Goal: Task Accomplishment & Management: Use online tool/utility

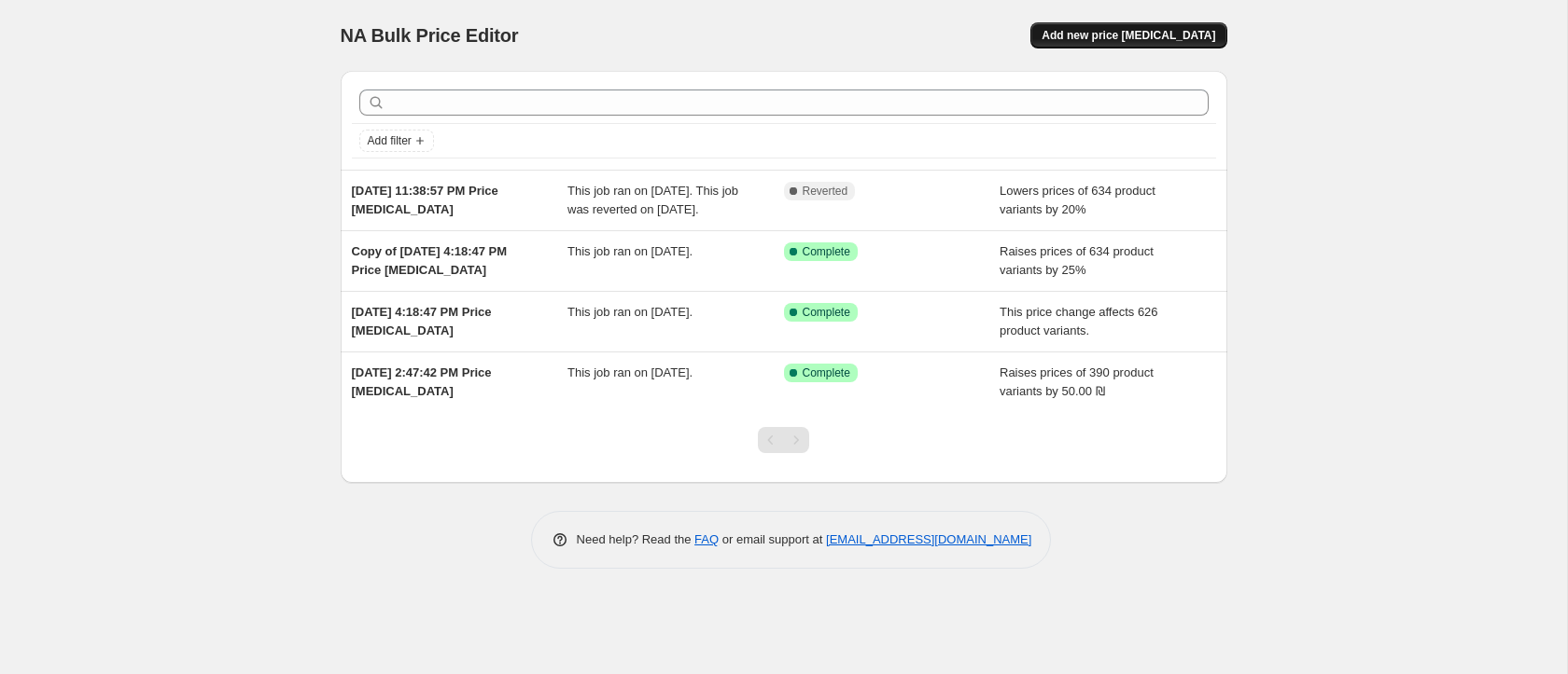
click at [1103, 28] on span "Add new price [MEDICAL_DATA]" at bounding box center [1129, 36] width 174 height 15
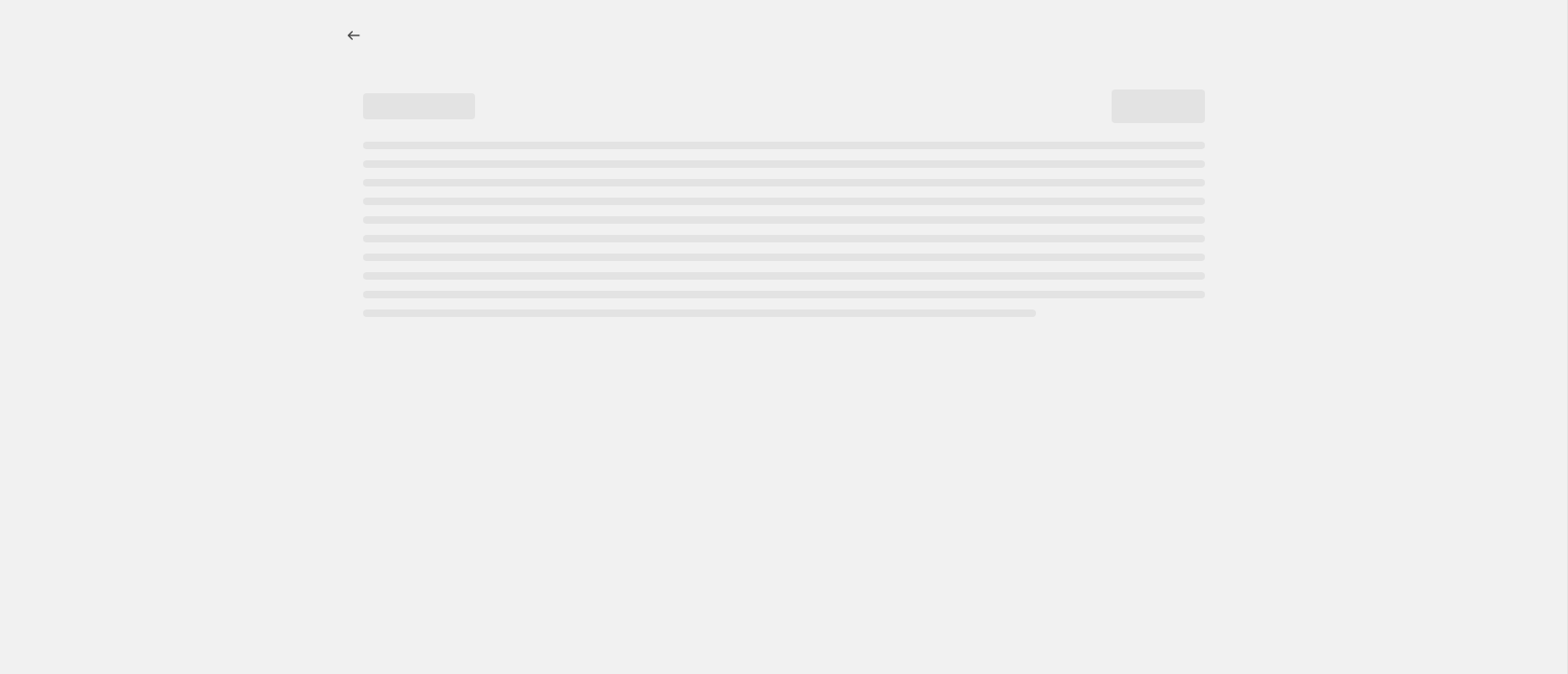
select select "percentage"
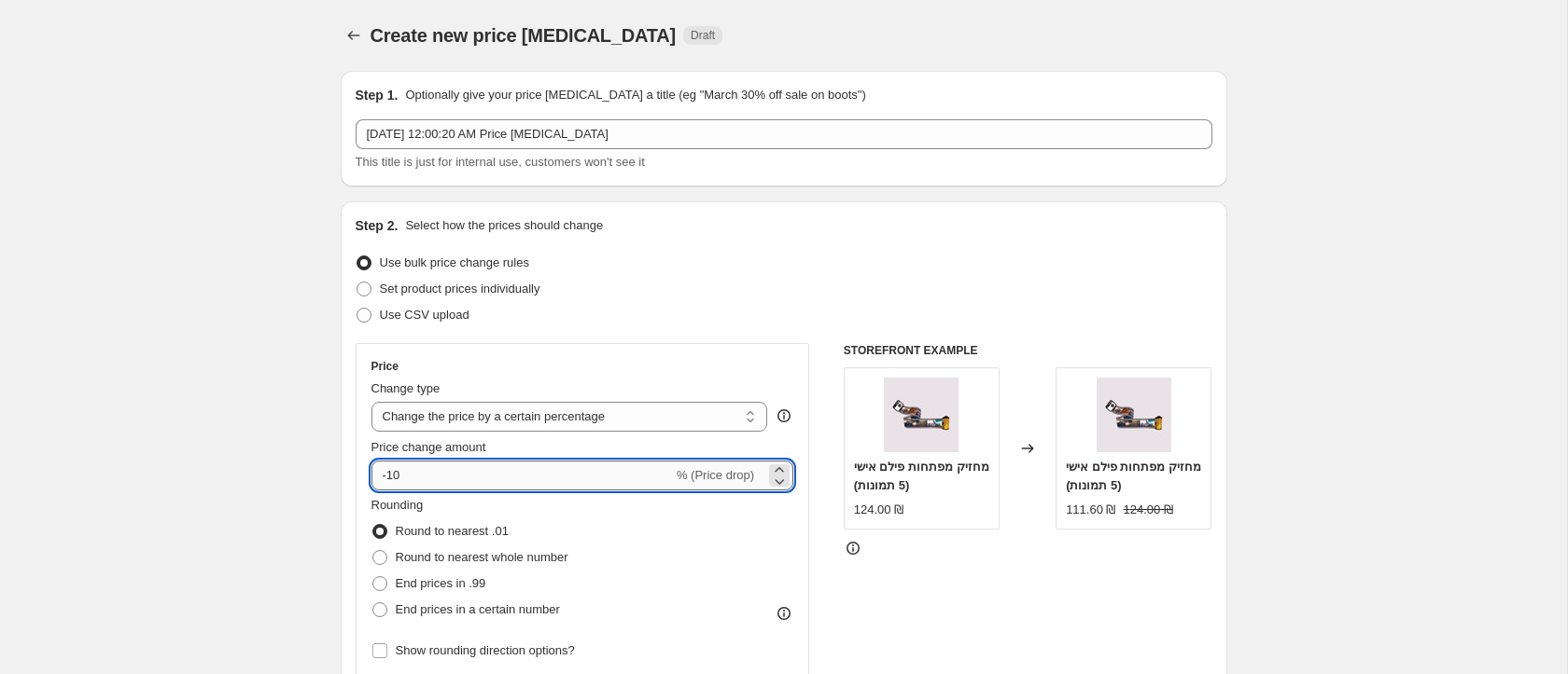
click at [394, 474] on input "-10" at bounding box center [521, 476] width 301 height 30
type input "-15"
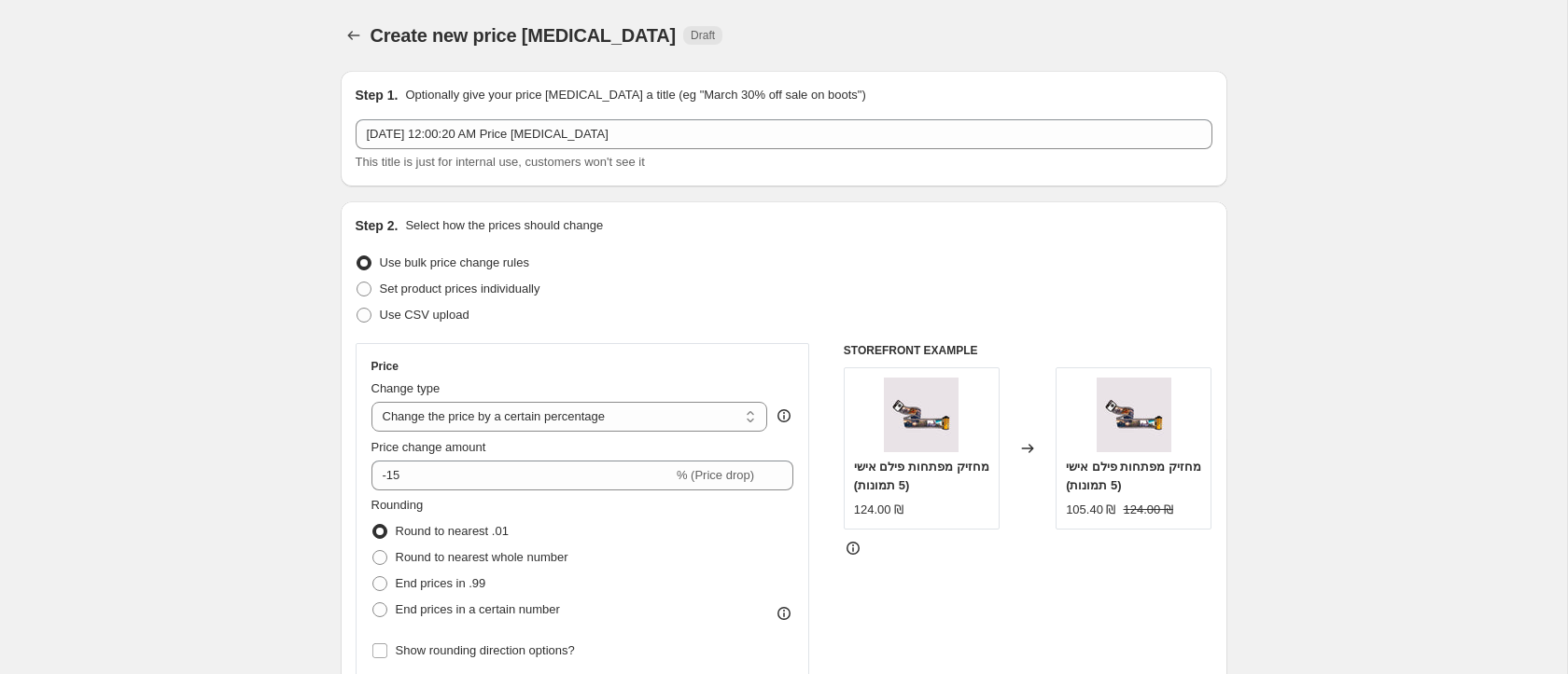
click at [519, 558] on span "Round to nearest whole number" at bounding box center [482, 557] width 173 height 14
click at [373, 551] on input "Round to nearest whole number" at bounding box center [372, 550] width 1 height 1
radio input "true"
click at [434, 294] on span "Set product prices individually" at bounding box center [460, 288] width 161 height 14
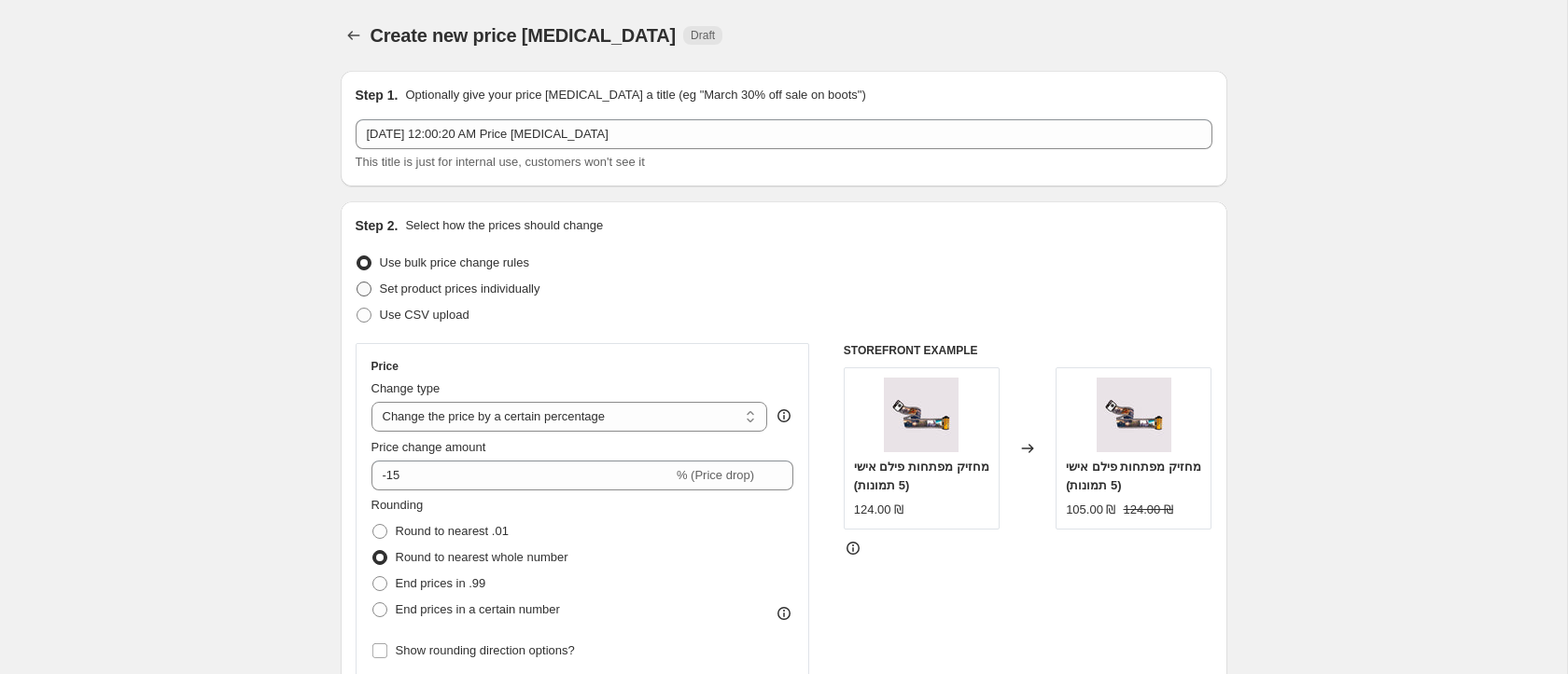
click at [357, 282] on input "Set product prices individually" at bounding box center [356, 281] width 1 height 1
radio input "true"
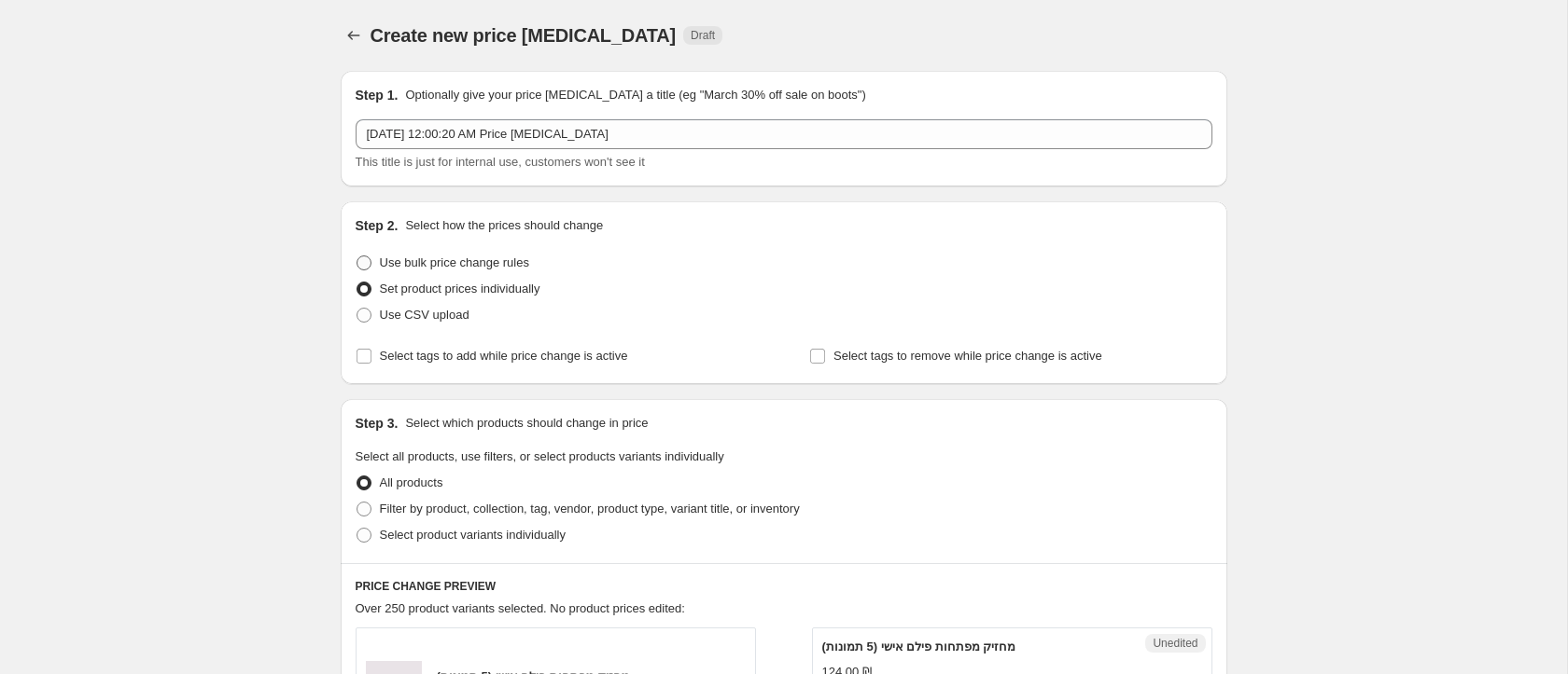
click at [436, 261] on span "Use bulk price change rules" at bounding box center [454, 262] width 149 height 14
click at [357, 257] on input "Use bulk price change rules" at bounding box center [356, 256] width 1 height 1
radio input "true"
select select "percentage"
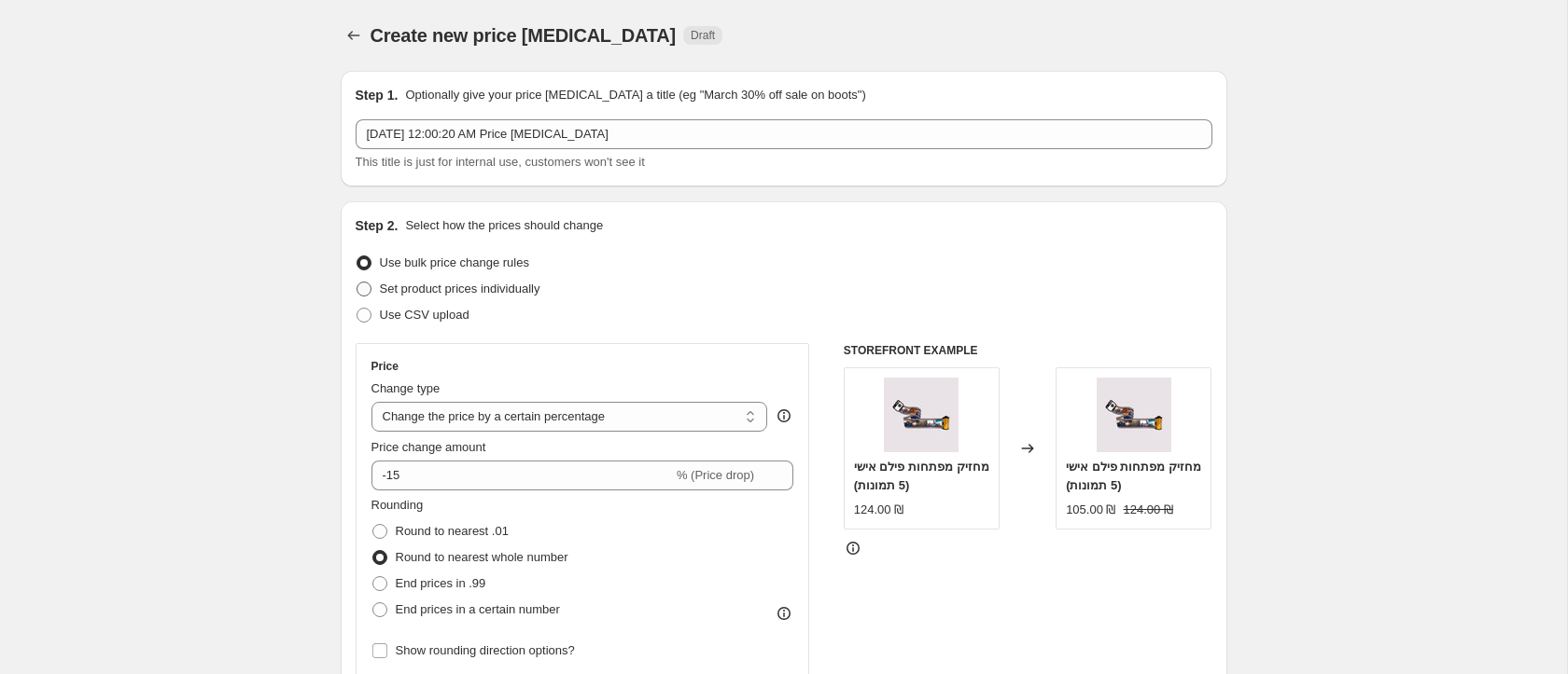
click at [433, 291] on span "Set product prices individually" at bounding box center [460, 288] width 161 height 14
click at [357, 282] on input "Set product prices individually" at bounding box center [356, 281] width 1 height 1
radio input "true"
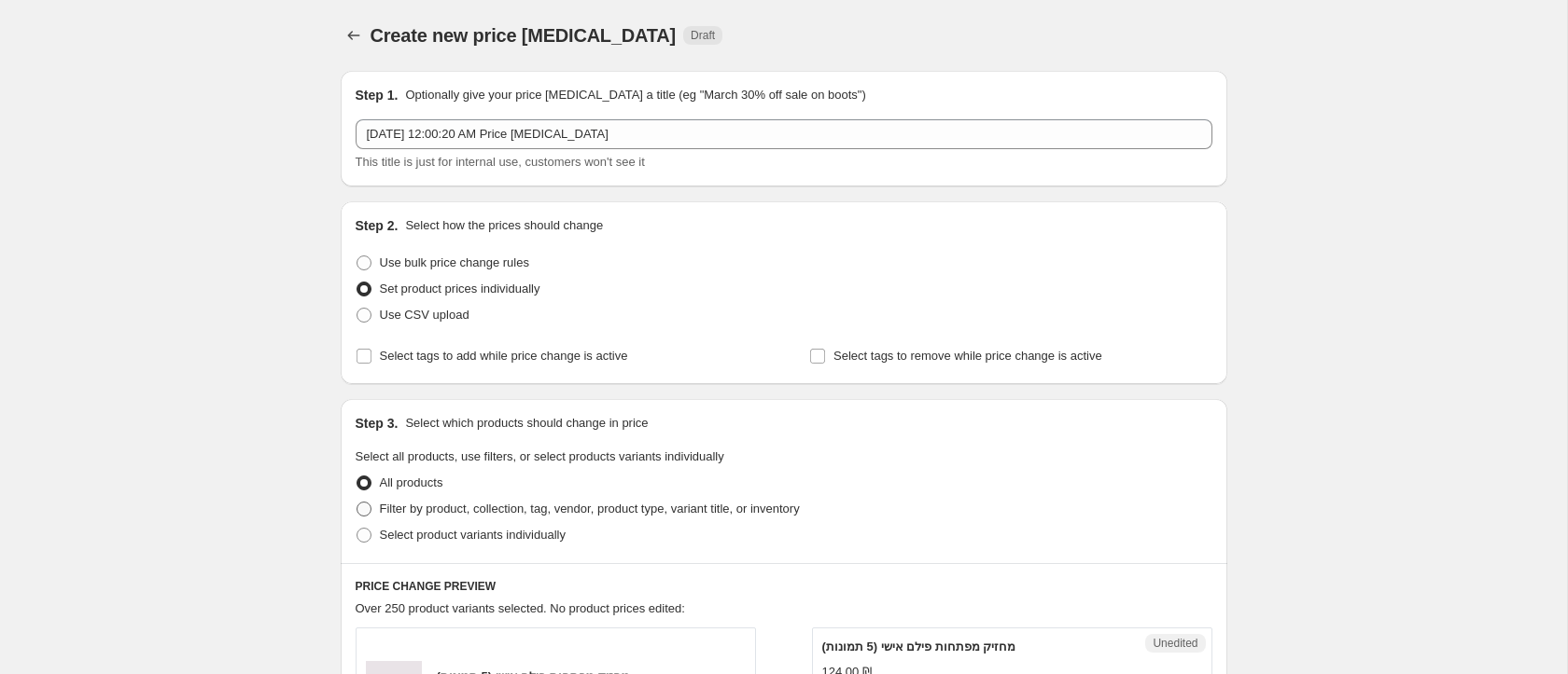
click at [457, 511] on span "Filter by product, collection, tag, vendor, product type, variant title, or inv…" at bounding box center [589, 509] width 420 height 14
click at [357, 503] on input "Filter by product, collection, tag, vendor, product type, variant title, or inv…" at bounding box center [356, 502] width 1 height 1
radio input "true"
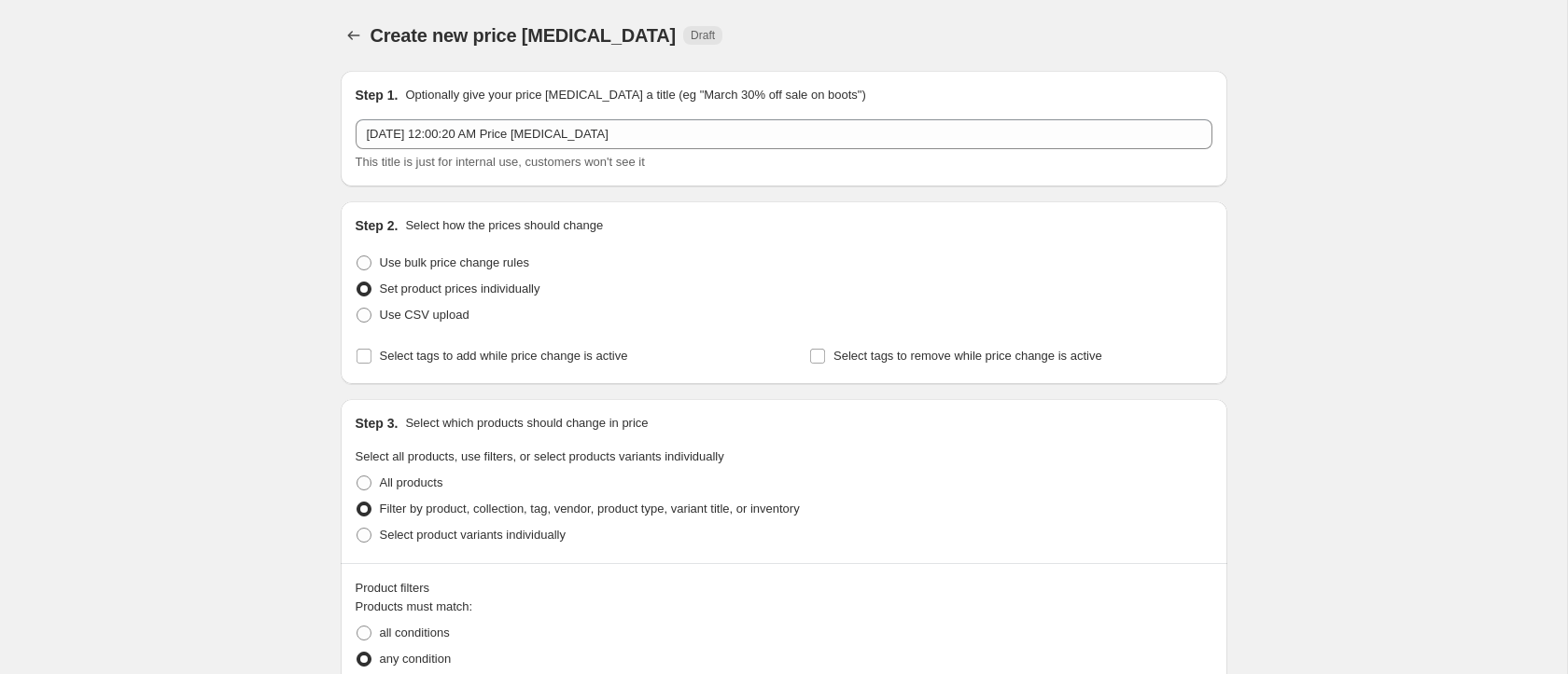
scroll to position [231, 0]
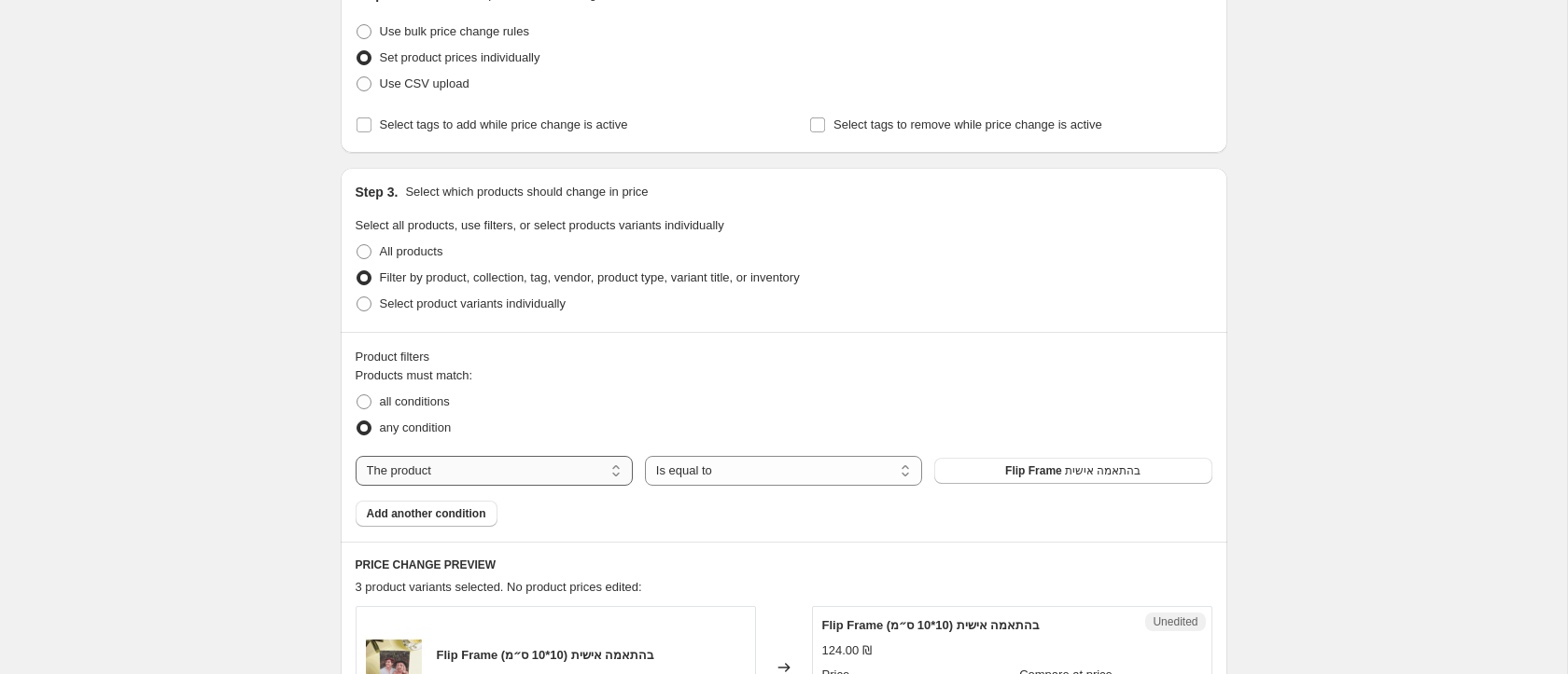
click at [502, 470] on select "The product The product's collection The product's tag The product's vendor The…" at bounding box center [493, 471] width 277 height 30
select select "collection"
click at [705, 467] on select "Is equal to Is not equal to" at bounding box center [783, 471] width 277 height 30
select select "not_equal"
click at [994, 472] on button "אקססוריז" at bounding box center [1072, 471] width 277 height 26
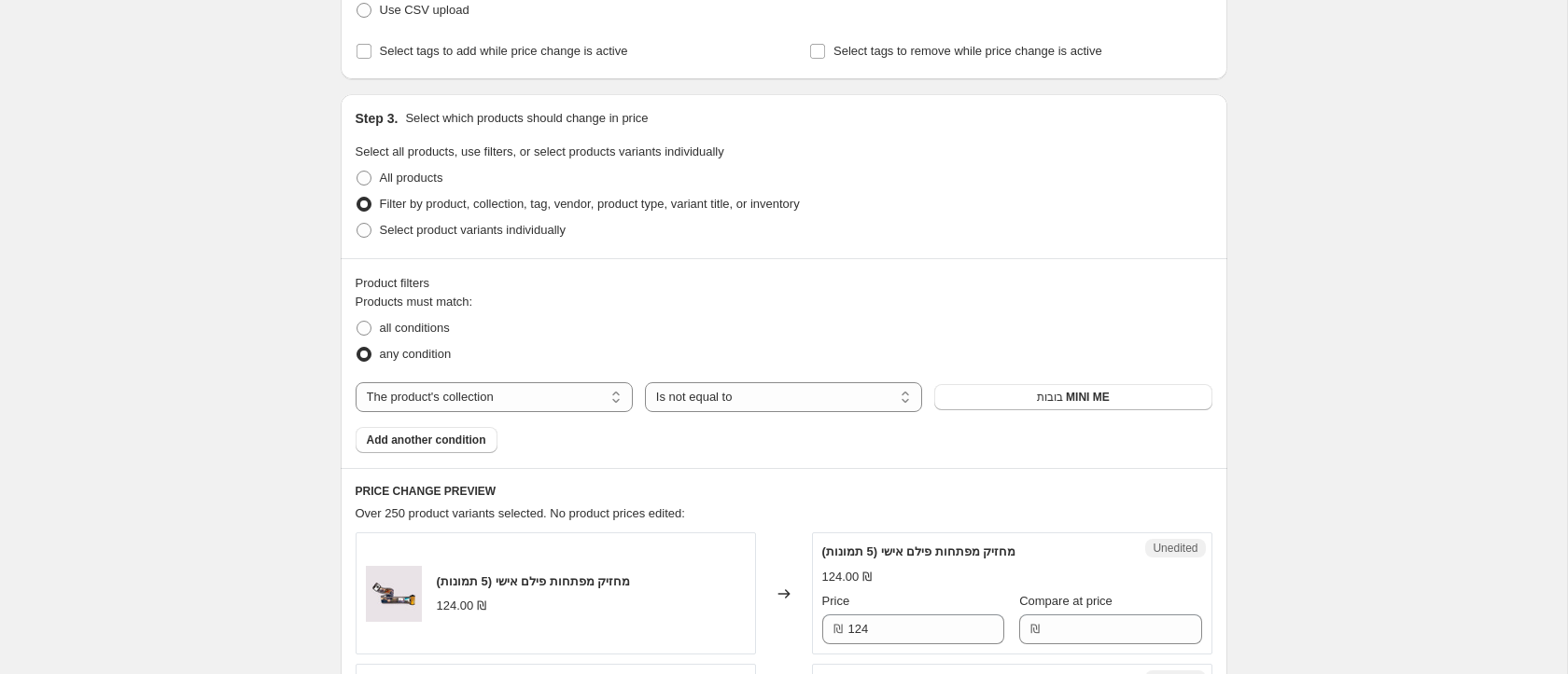
scroll to position [286, 0]
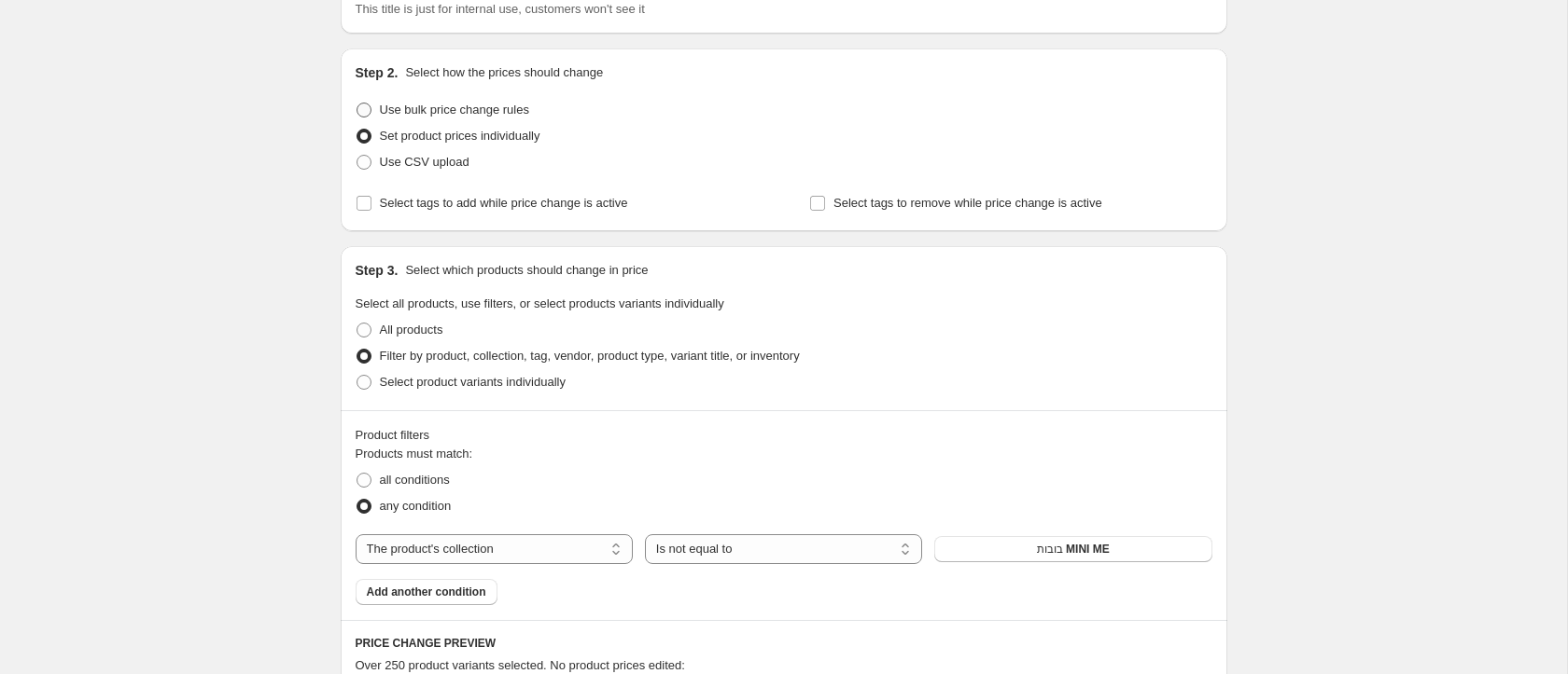
click at [435, 105] on span "Use bulk price change rules" at bounding box center [454, 110] width 149 height 14
click at [357, 104] on input "Use bulk price change rules" at bounding box center [356, 103] width 1 height 1
radio input "true"
select select "percentage"
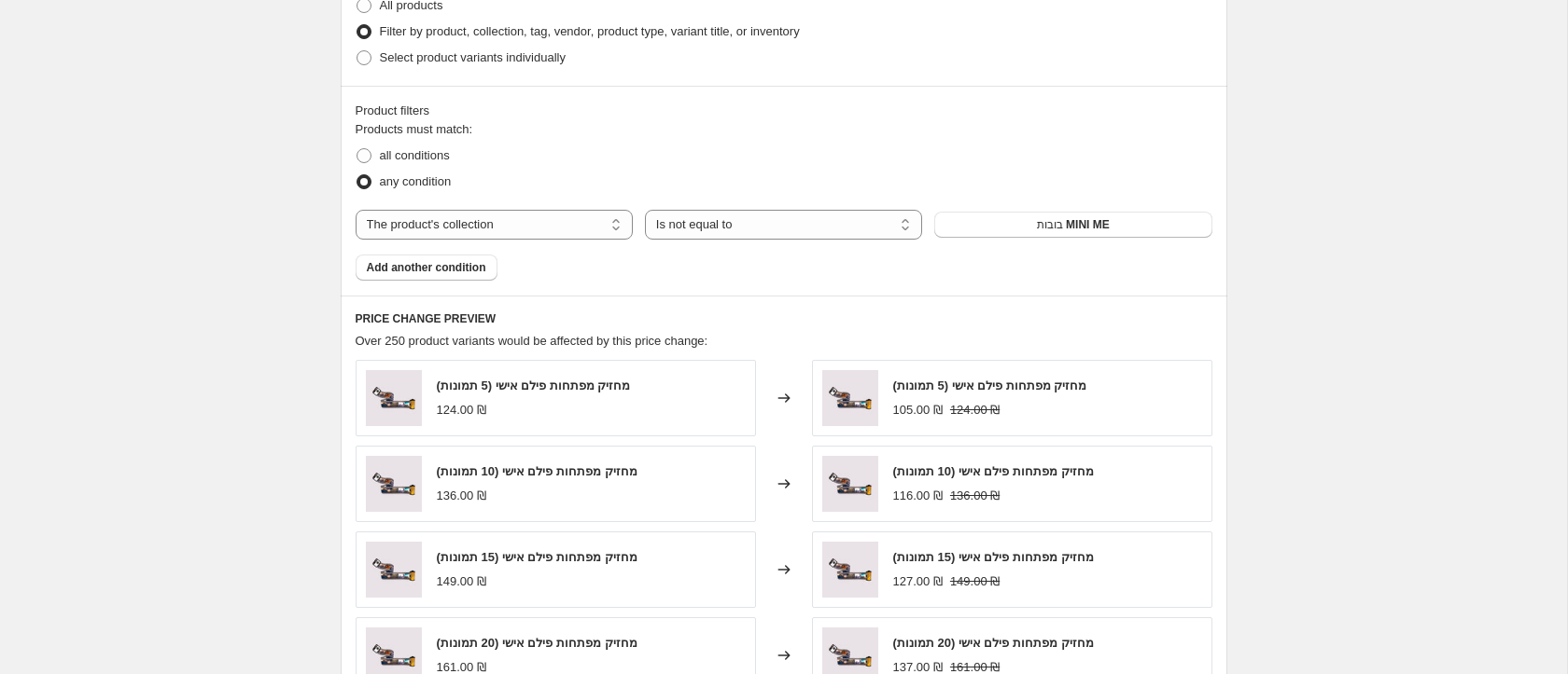
scroll to position [892, 0]
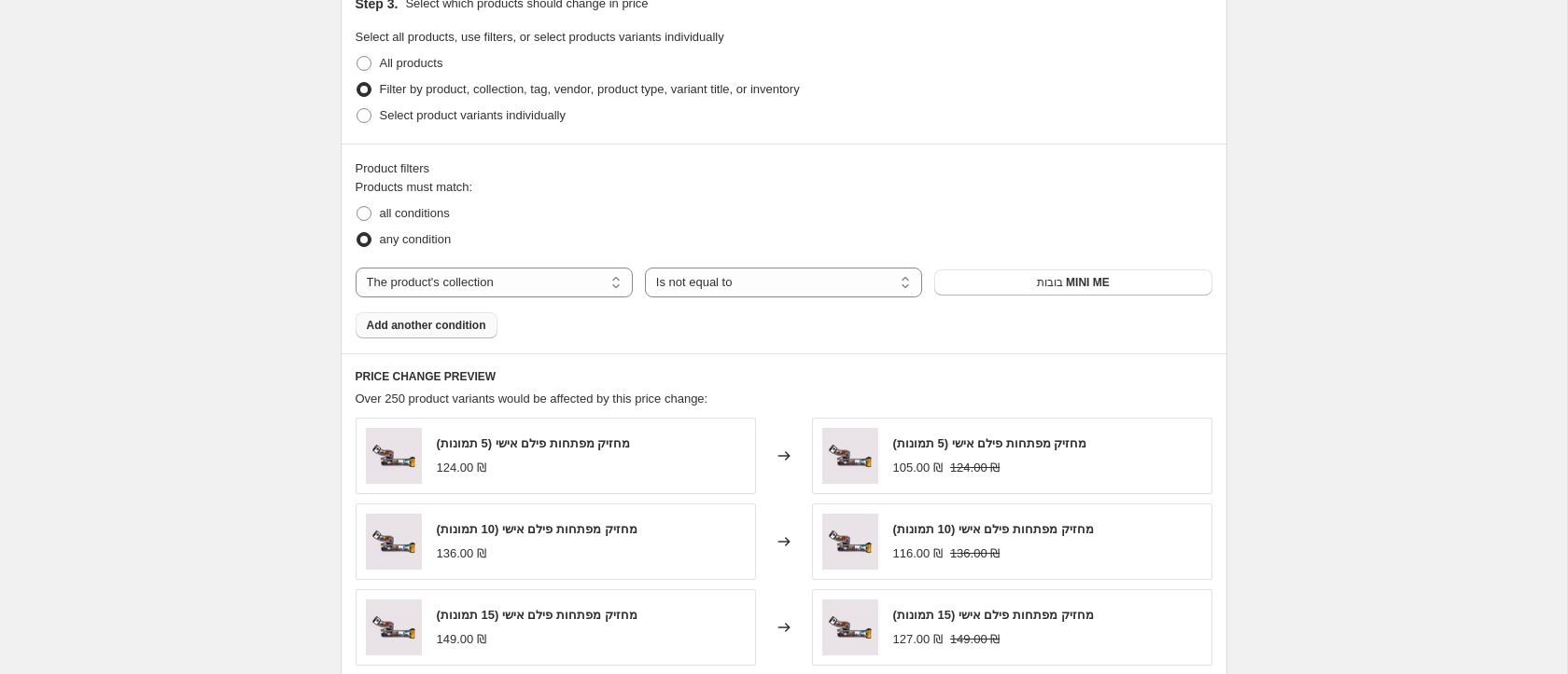
click at [449, 329] on span "Add another condition" at bounding box center [426, 326] width 119 height 15
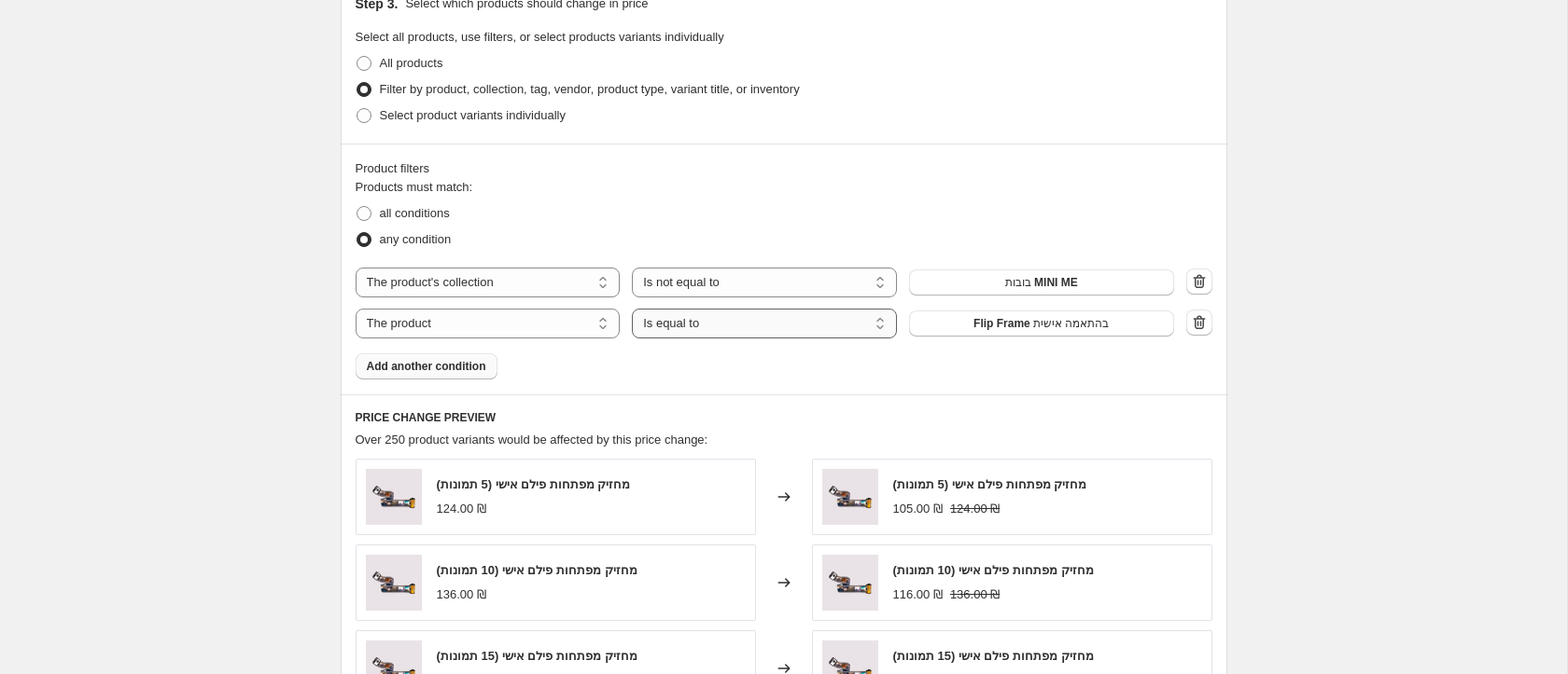
click at [677, 324] on select "Is equal to Is not equal to" at bounding box center [764, 324] width 265 height 30
select select "not_equal"
click at [1052, 324] on span "Flip Frame בהתאמה אישית" at bounding box center [1040, 324] width 135 height 15
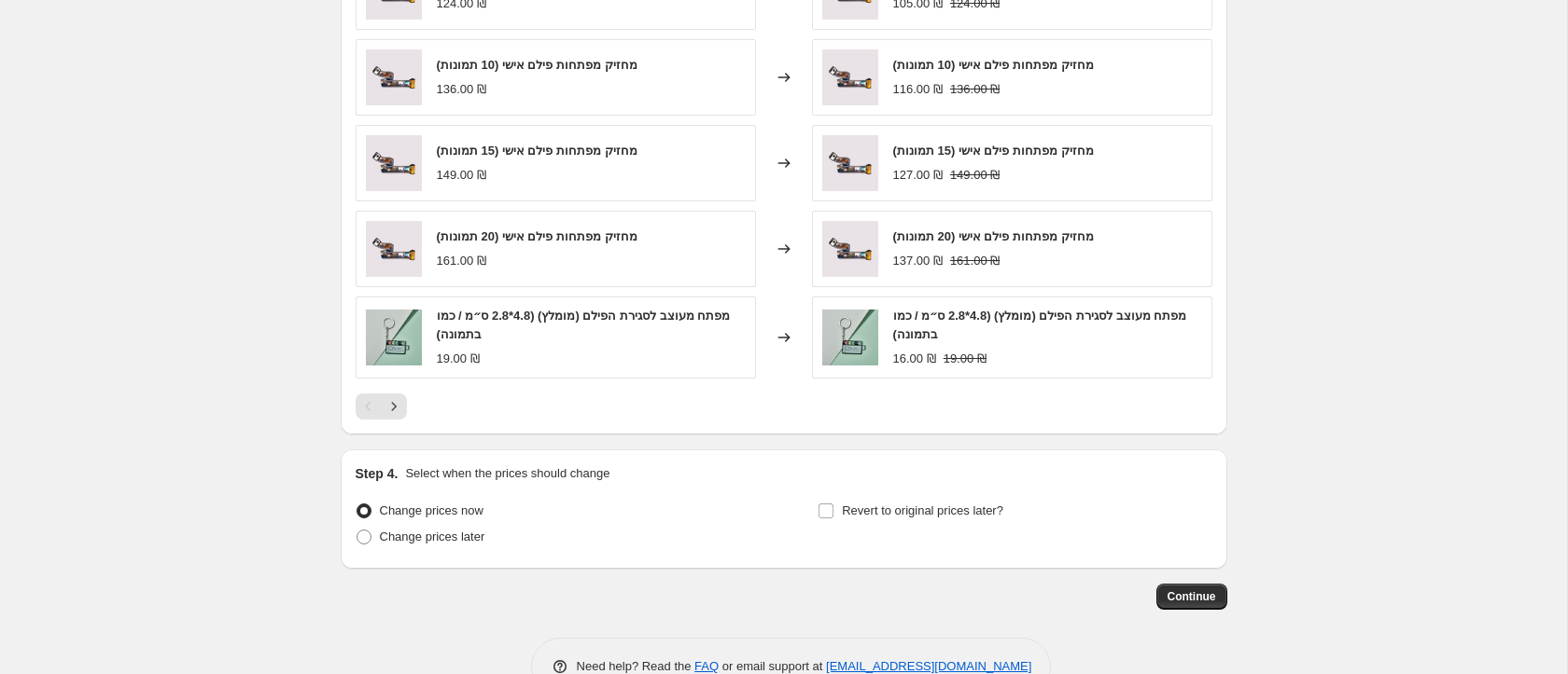
scroll to position [1446, 0]
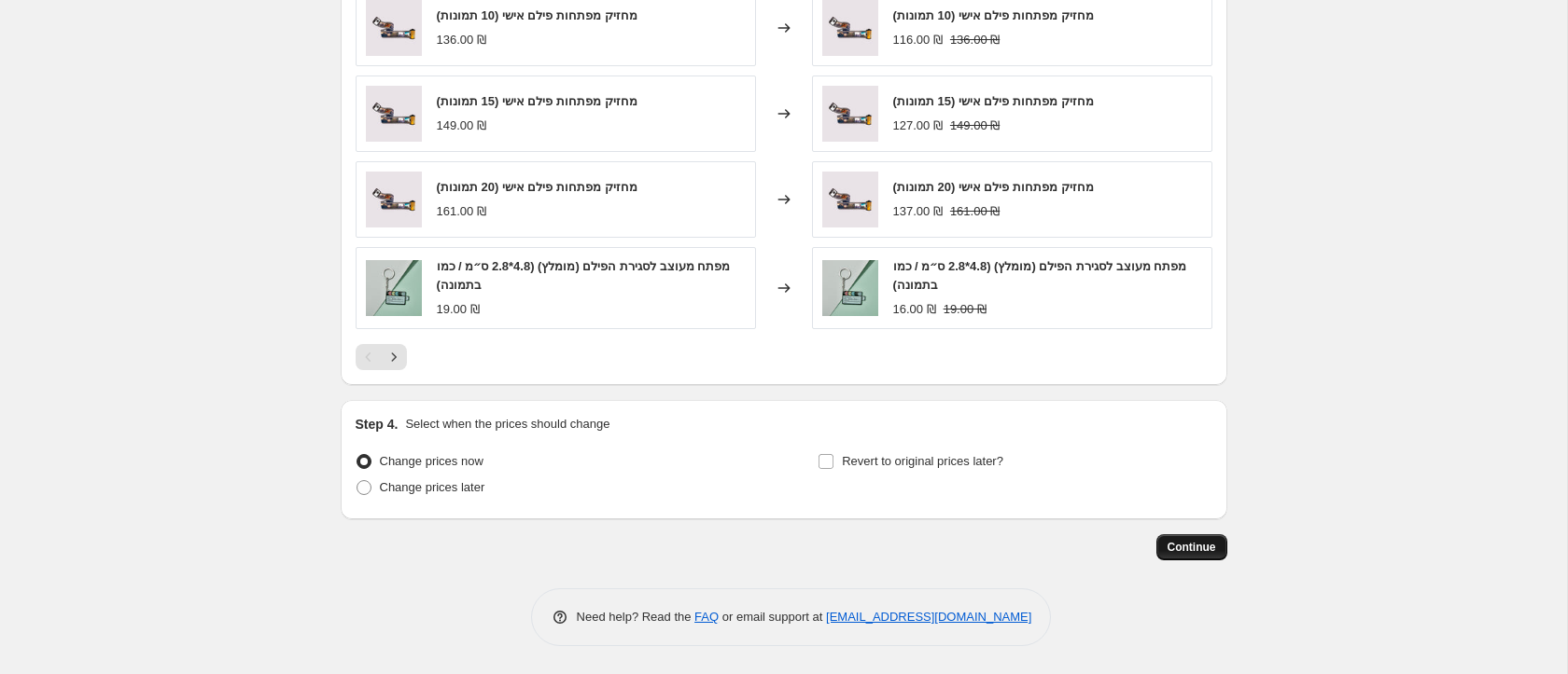
click at [1178, 547] on span "Continue" at bounding box center [1191, 548] width 48 height 15
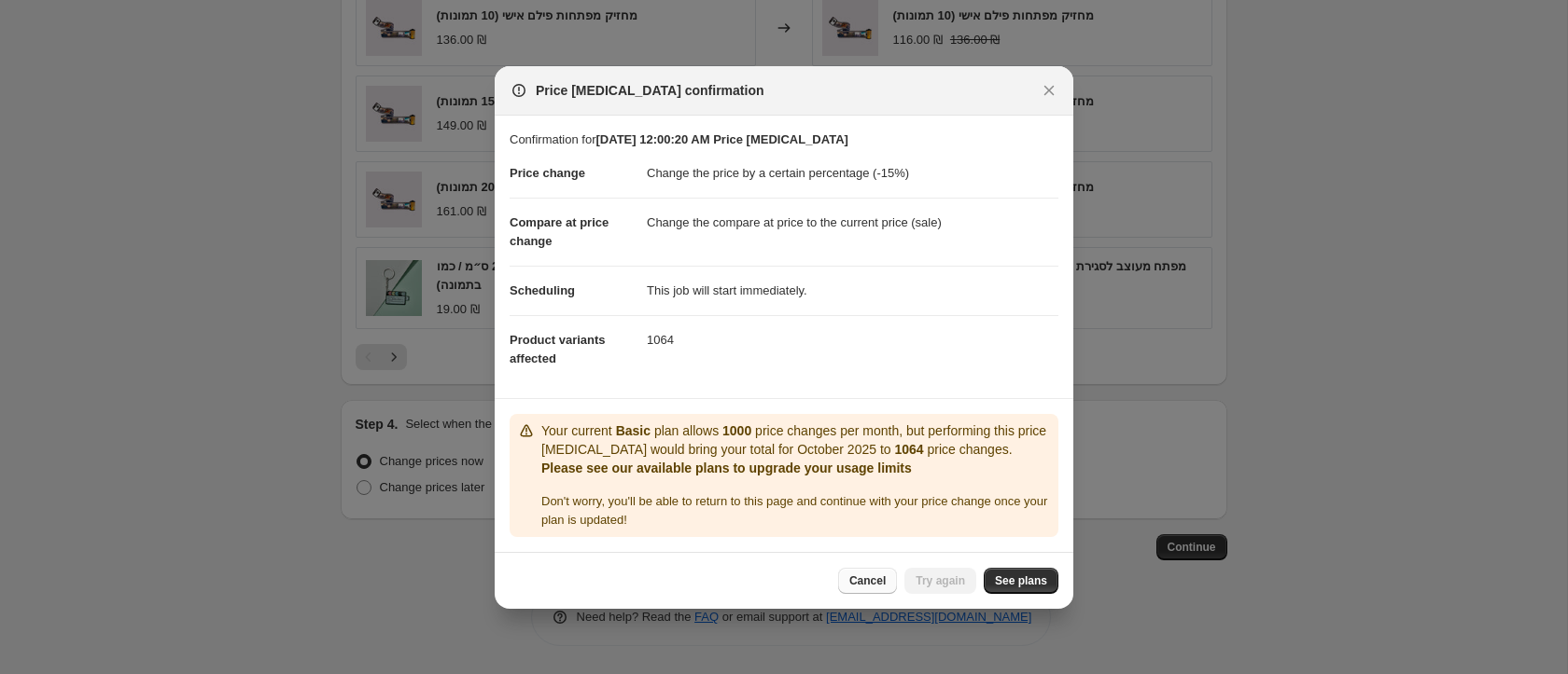
click at [869, 577] on span "Cancel" at bounding box center [867, 581] width 37 height 15
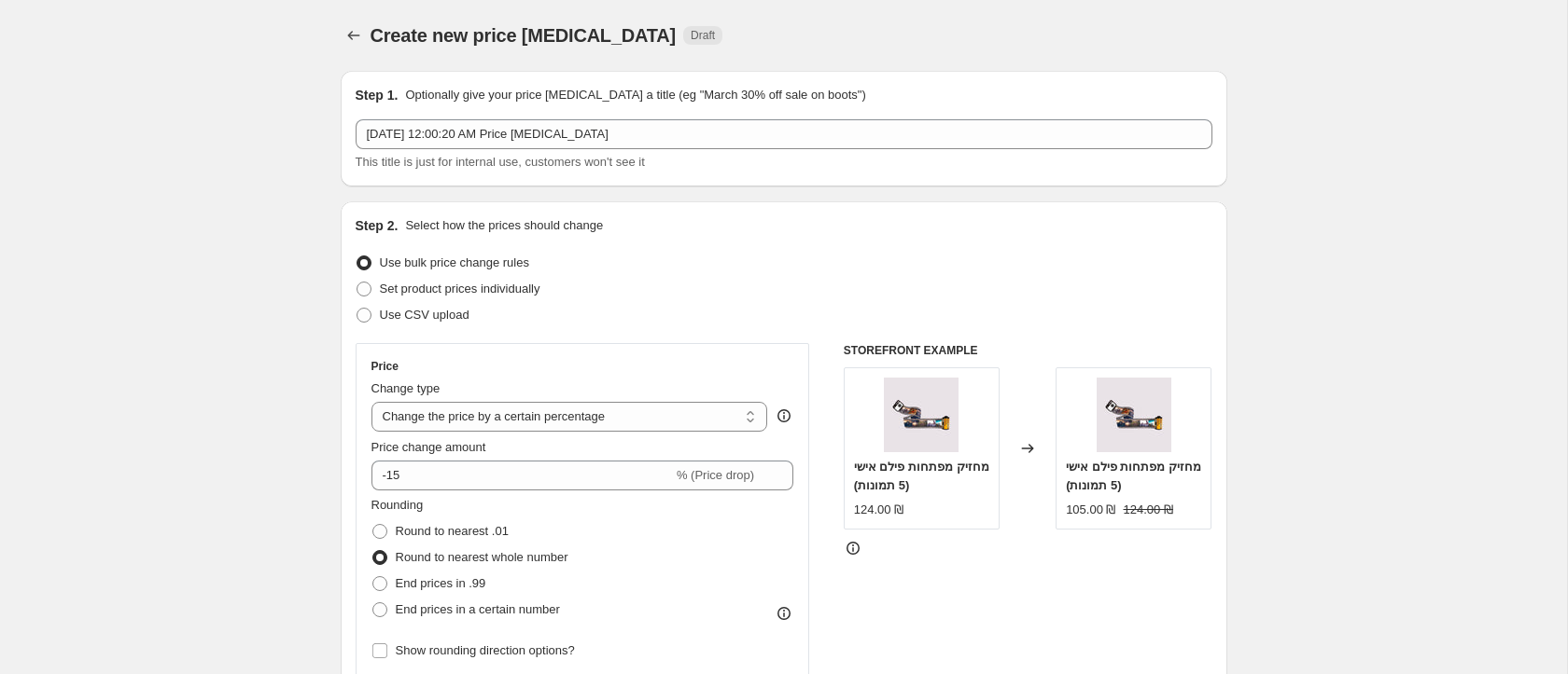
scroll to position [1446, 0]
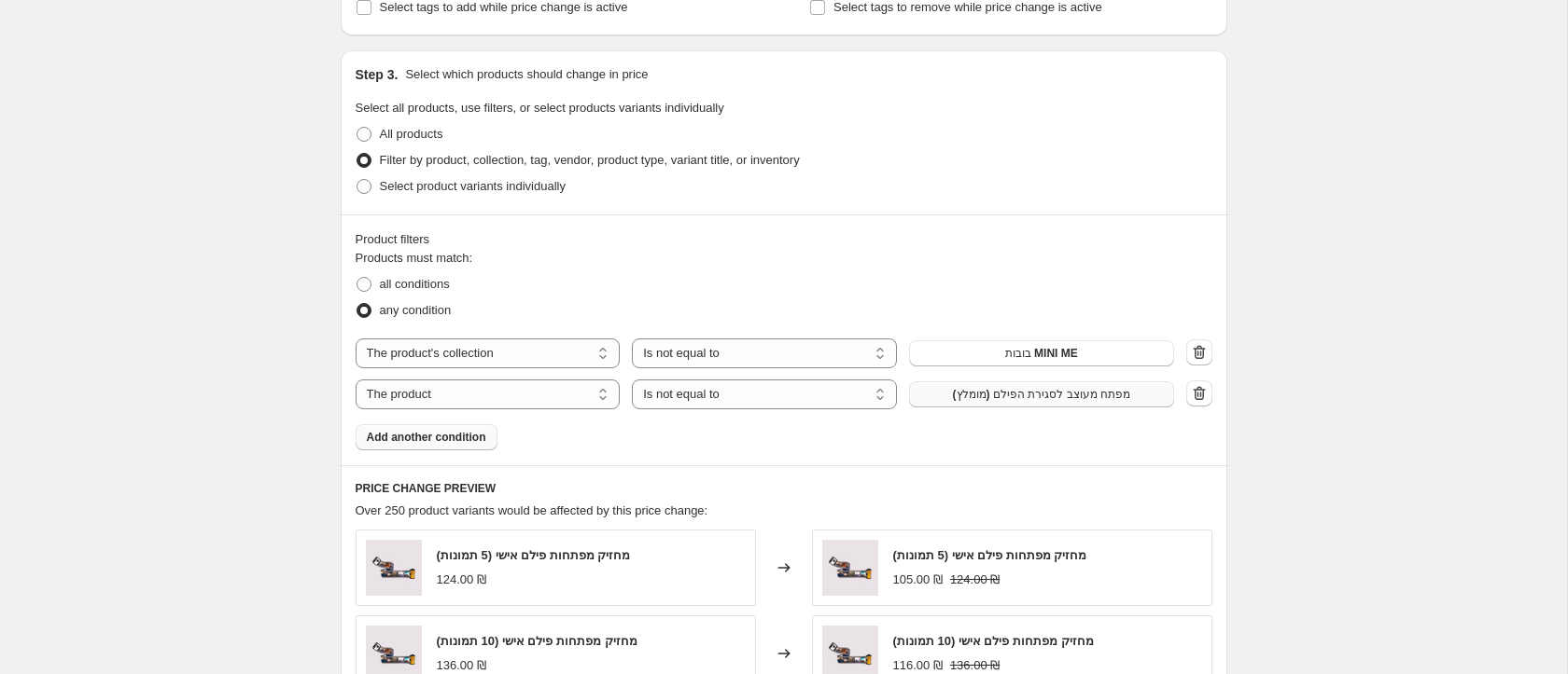
scroll to position [816, 0]
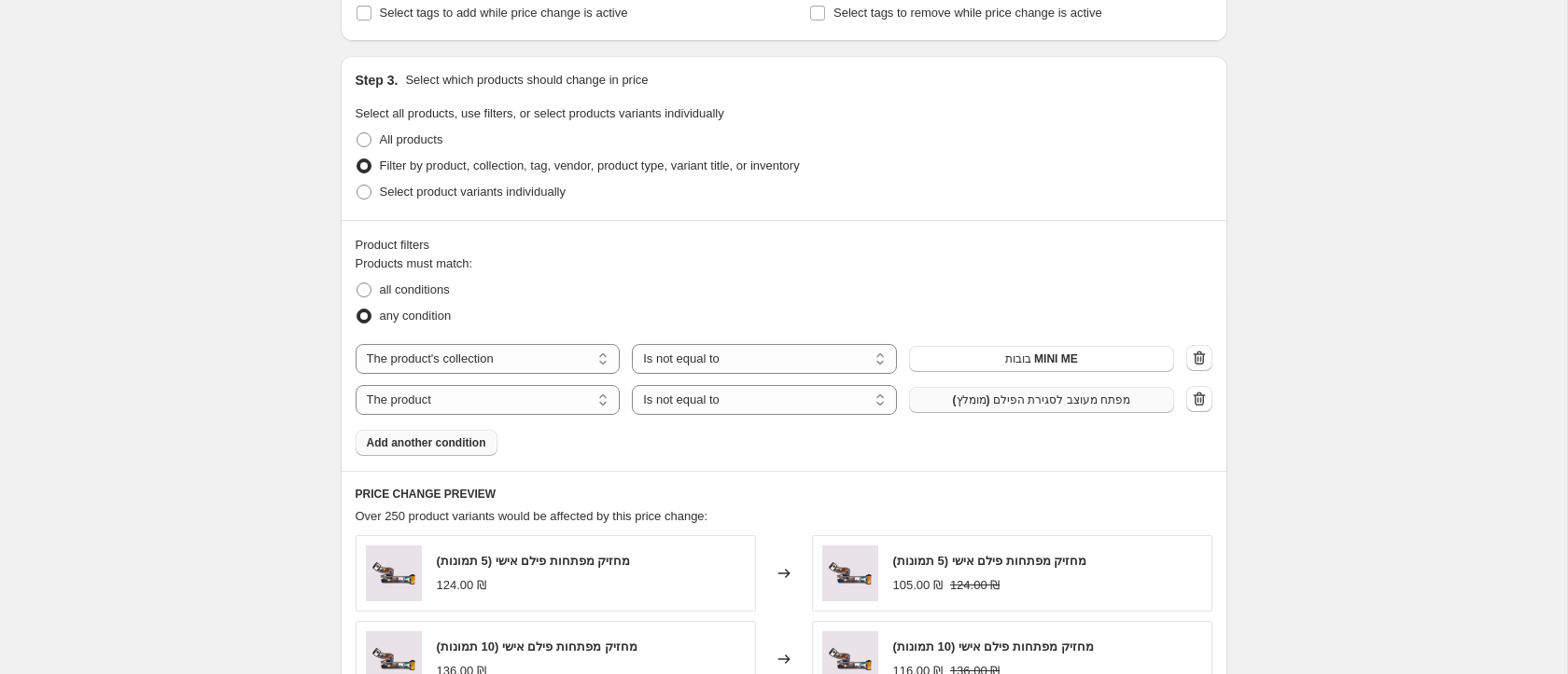
click at [478, 438] on span "Add another condition" at bounding box center [426, 443] width 119 height 15
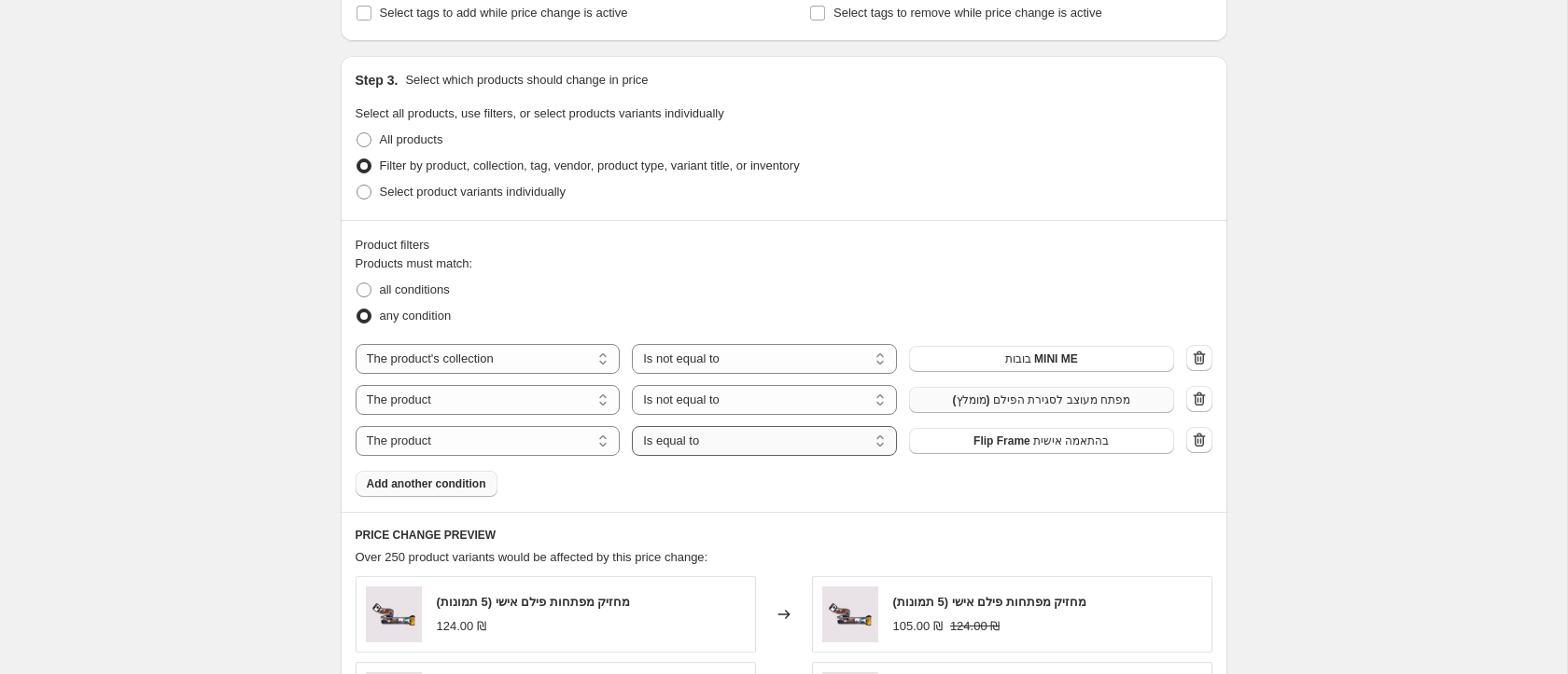
click at [736, 449] on select "Is equal to Is not equal to" at bounding box center [764, 442] width 265 height 30
select select "not_equal"
click at [553, 440] on select "The product The product's collection The product's tag The product's vendor The…" at bounding box center [487, 442] width 265 height 30
select select "title"
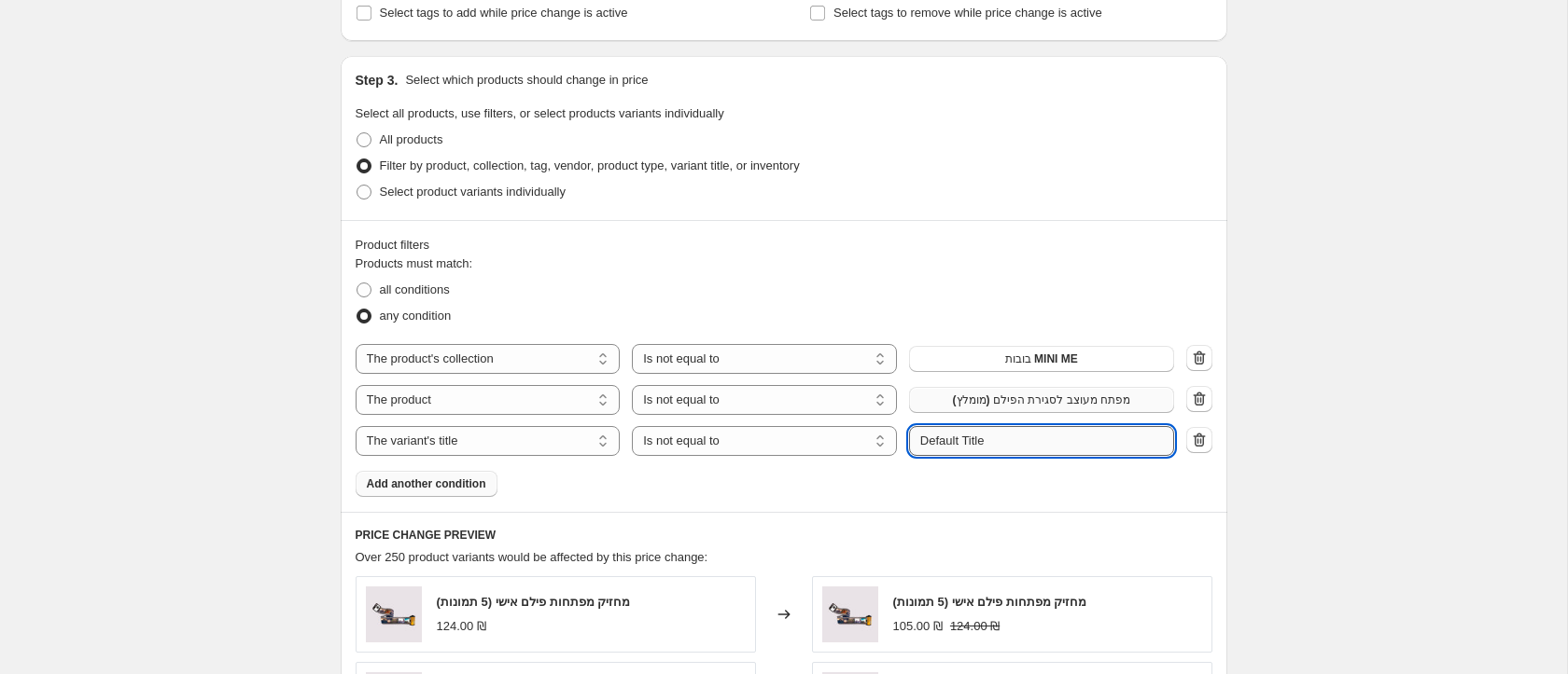
click at [978, 446] on input "Default Title" at bounding box center [1041, 442] width 265 height 30
type input "ר"
click at [739, 441] on select "Is equal to Is not equal to Contains" at bounding box center [764, 442] width 265 height 30
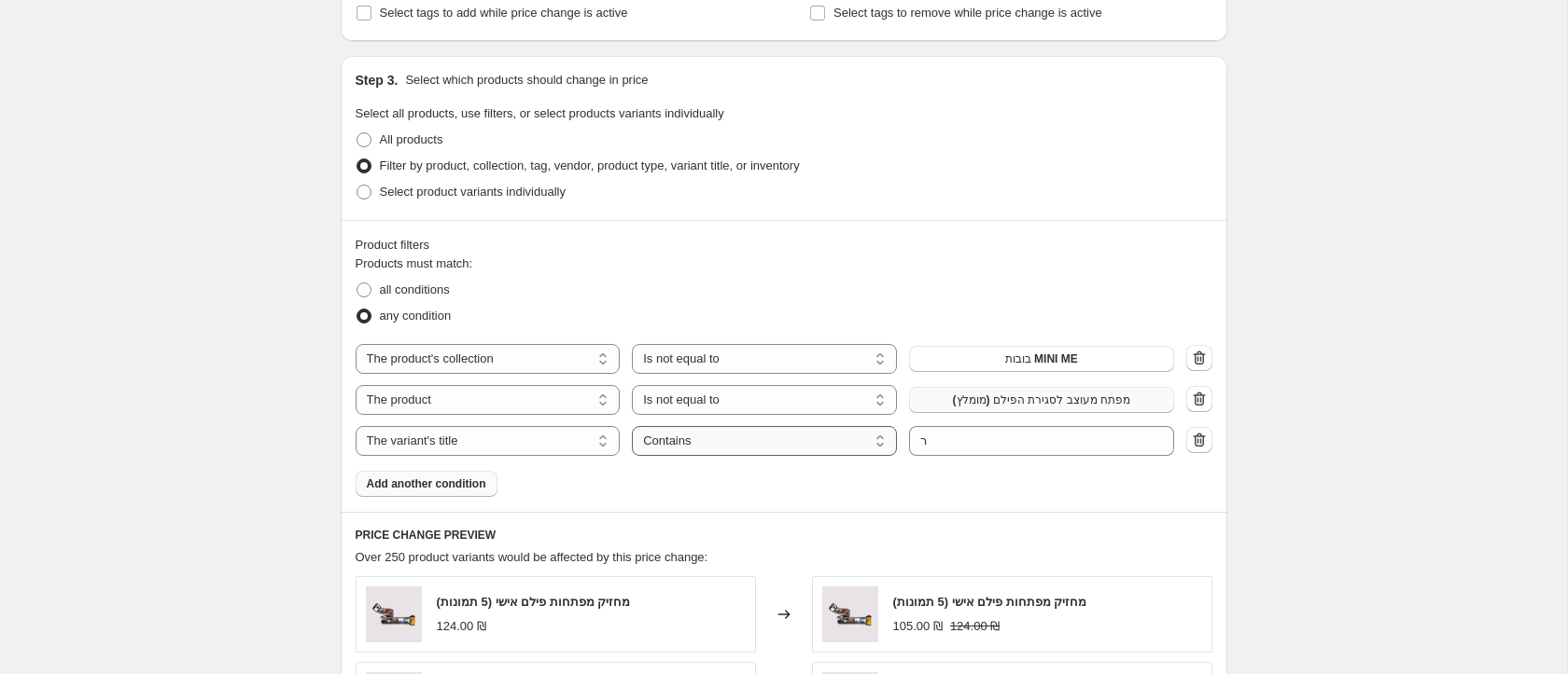
click at [803, 437] on select "Is equal to Is not equal to Contains" at bounding box center [764, 442] width 265 height 30
select select "equal"
click at [794, 445] on select "Is equal to Is not equal to Contains" at bounding box center [764, 442] width 265 height 30
click at [632, 427] on select "Is equal to Is not equal to Contains" at bounding box center [764, 442] width 265 height 30
click at [786, 441] on select "Is equal to Is not equal to Contains" at bounding box center [764, 442] width 265 height 30
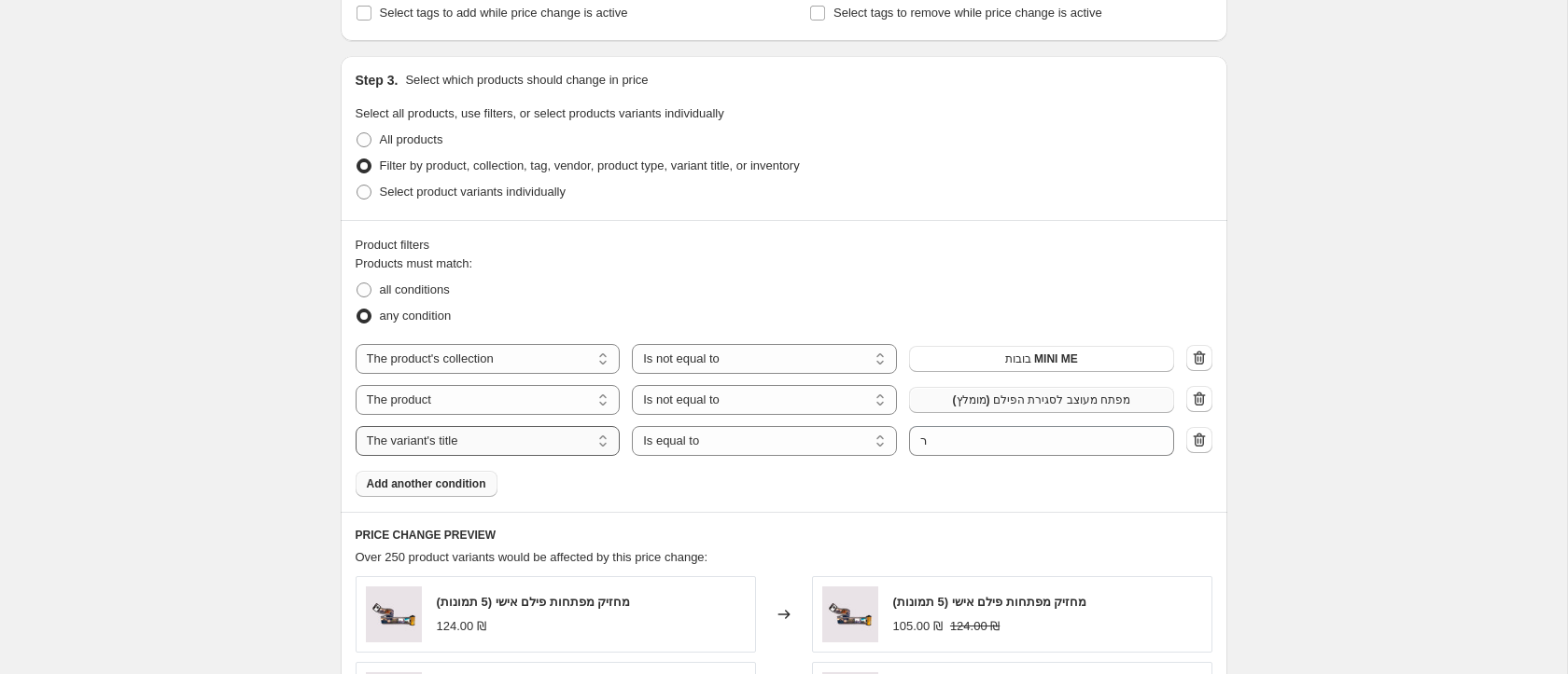
click at [566, 442] on select "The product The product's collection The product's tag The product's vendor The…" at bounding box center [487, 442] width 265 height 30
select select "collection"
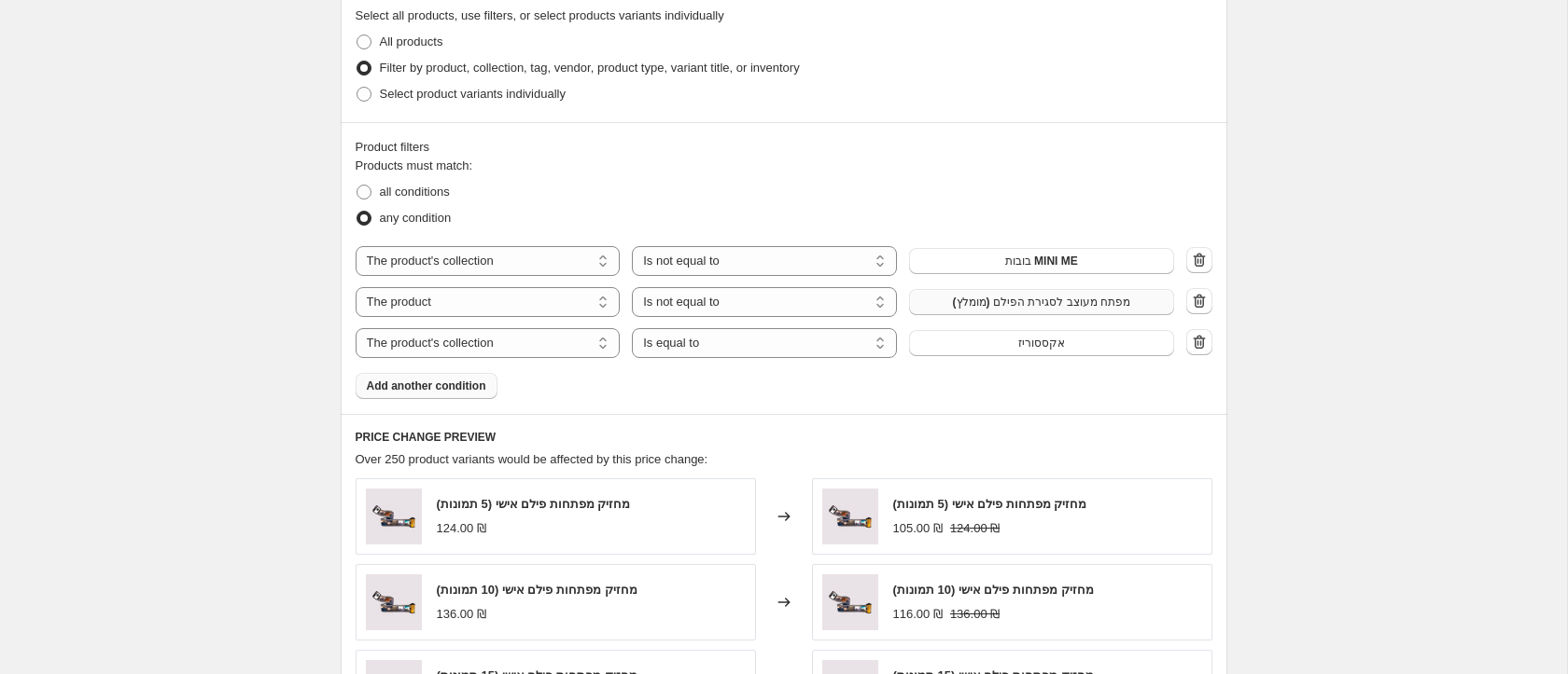
scroll to position [912, 0]
click at [734, 348] on select "Is equal to Is not equal to" at bounding box center [764, 345] width 265 height 30
select select "not_equal"
click at [996, 344] on button "אקססוריז" at bounding box center [1041, 345] width 265 height 26
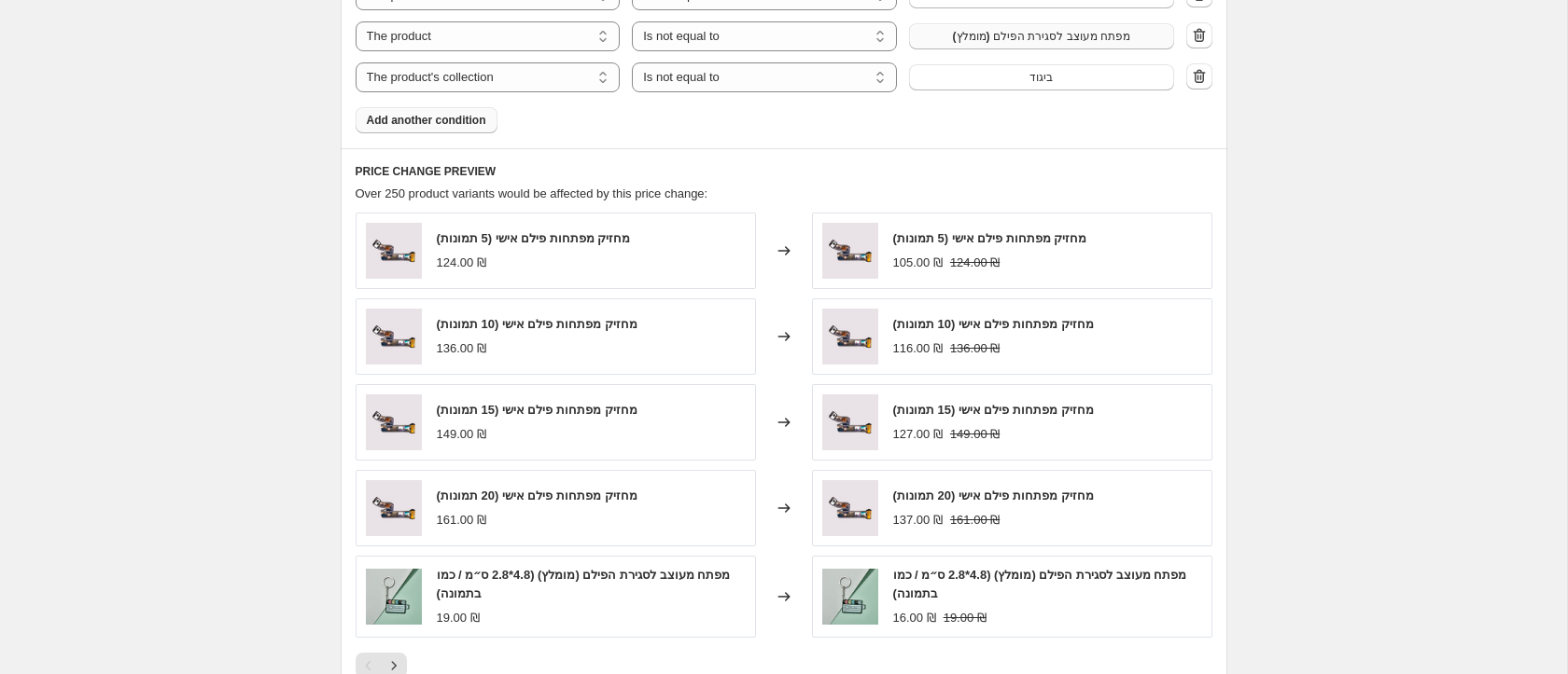
scroll to position [1488, 0]
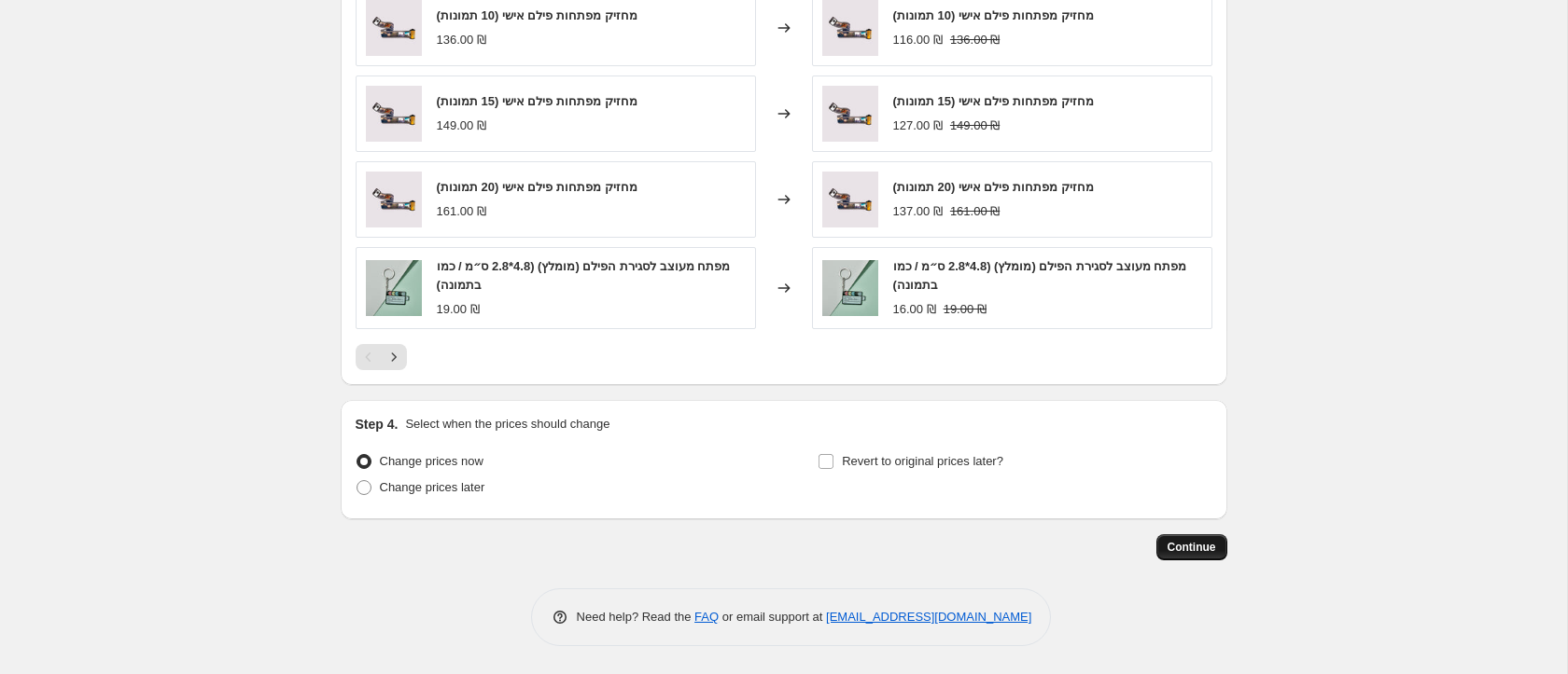
click at [1185, 547] on span "Continue" at bounding box center [1191, 548] width 48 height 15
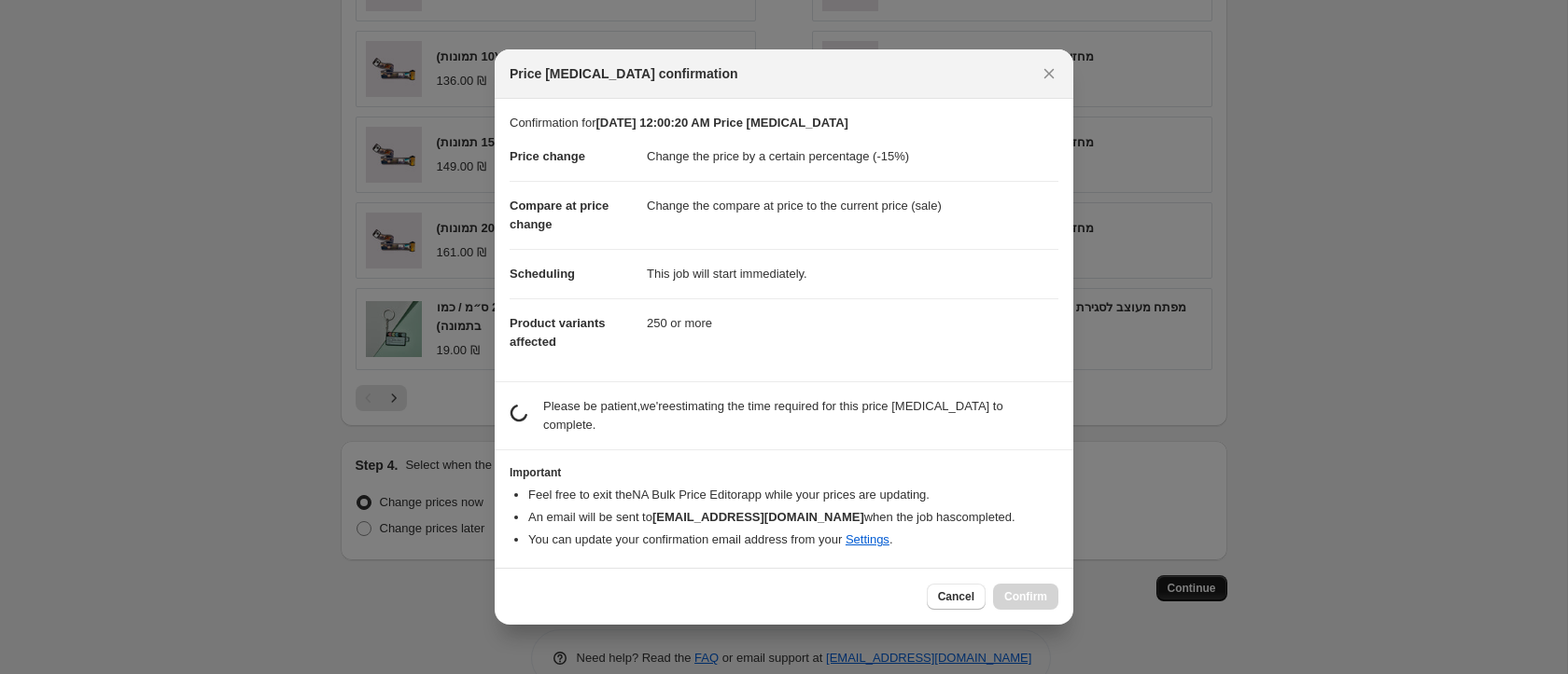
scroll to position [0, 0]
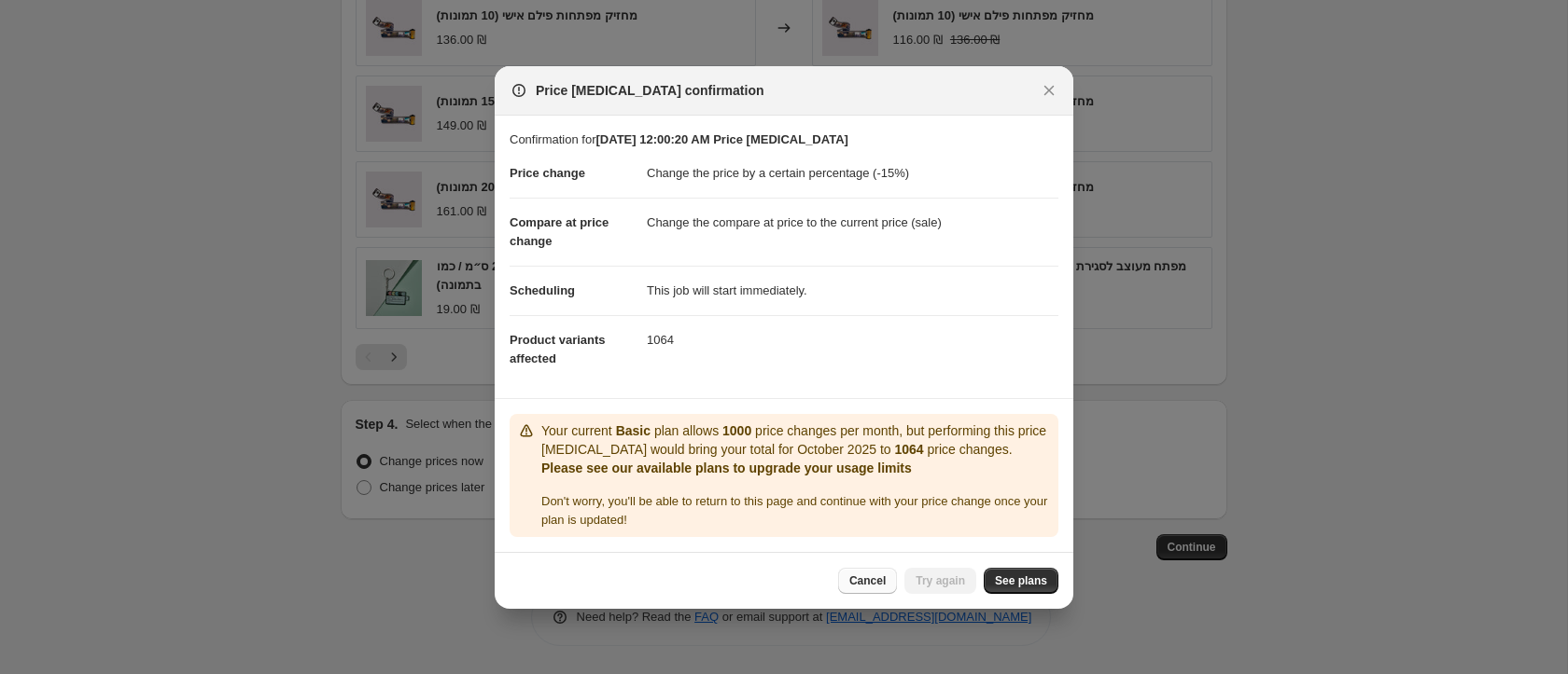
click at [874, 578] on span "Cancel" at bounding box center [867, 581] width 37 height 15
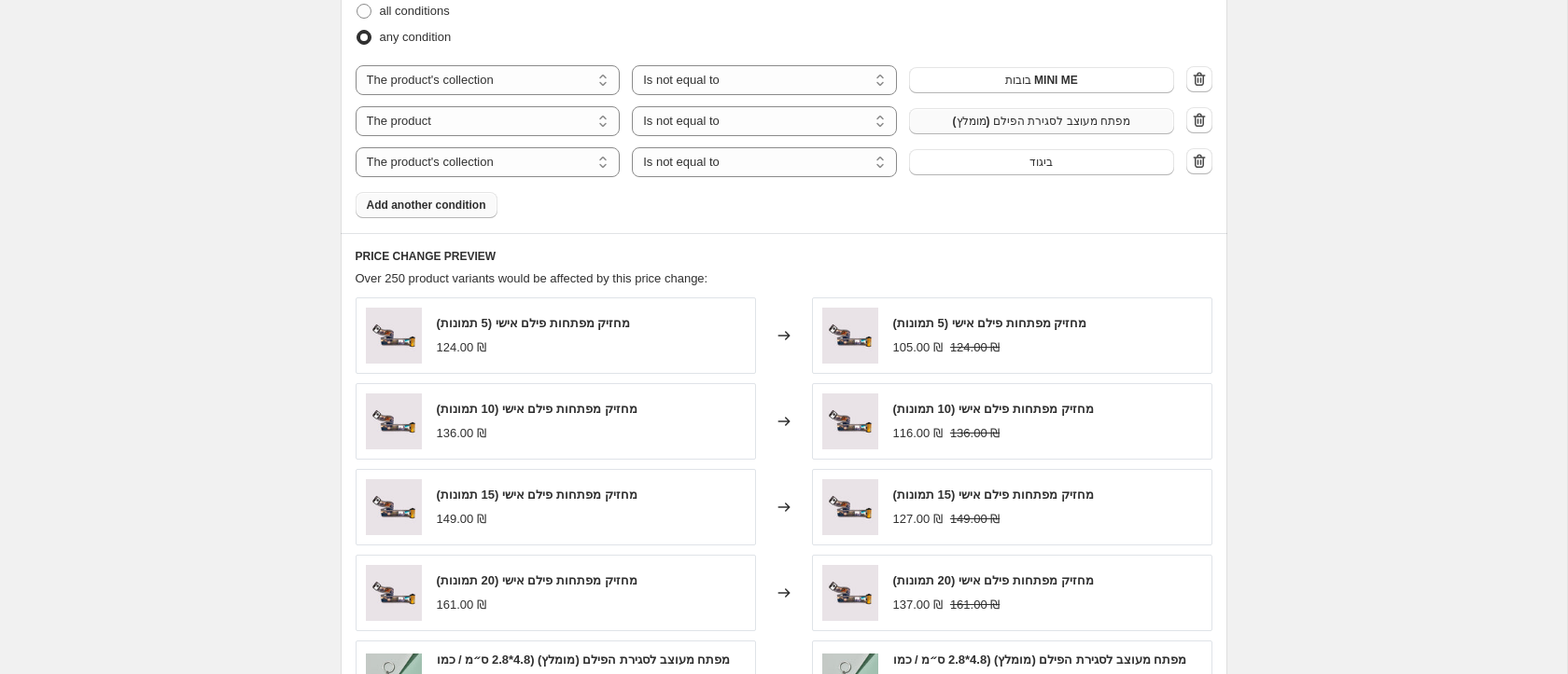
scroll to position [1437, 0]
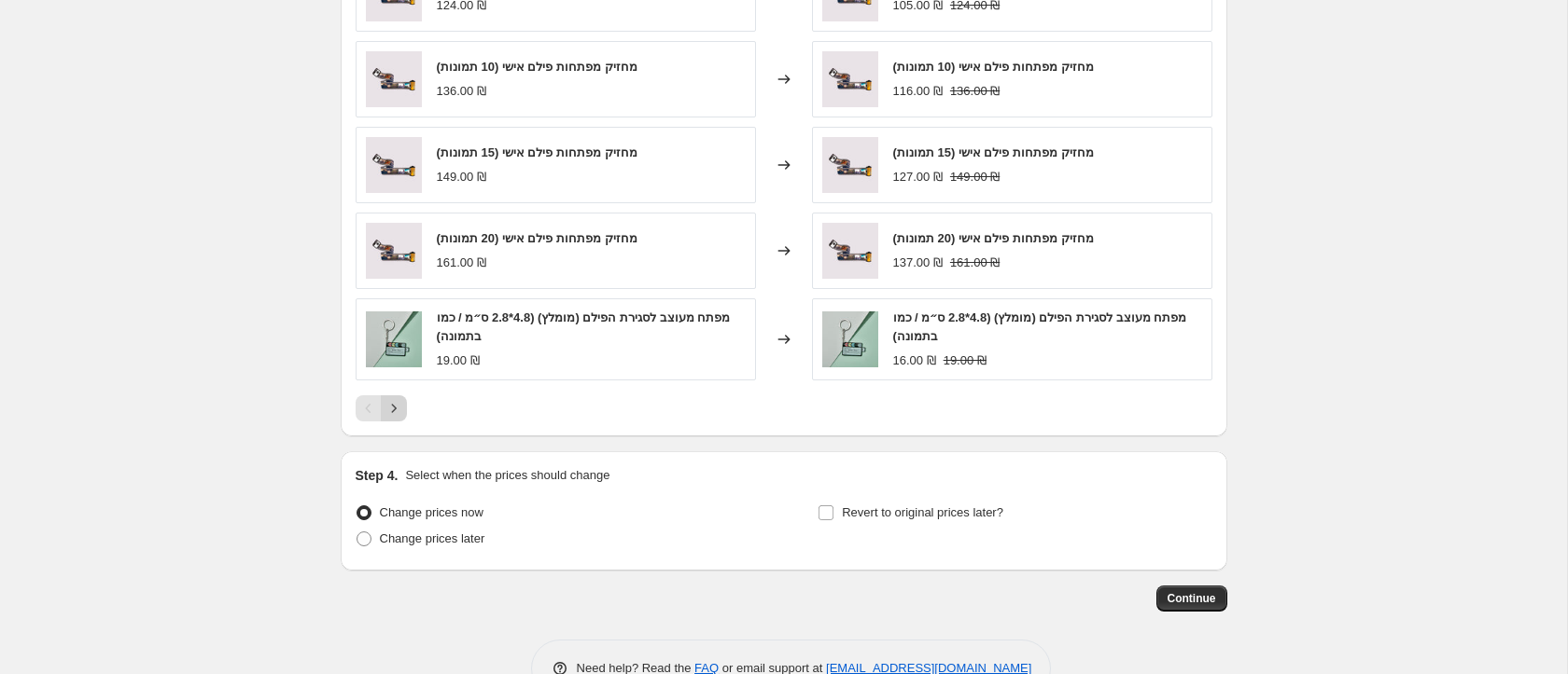
click at [398, 416] on icon "Next" at bounding box center [394, 409] width 19 height 19
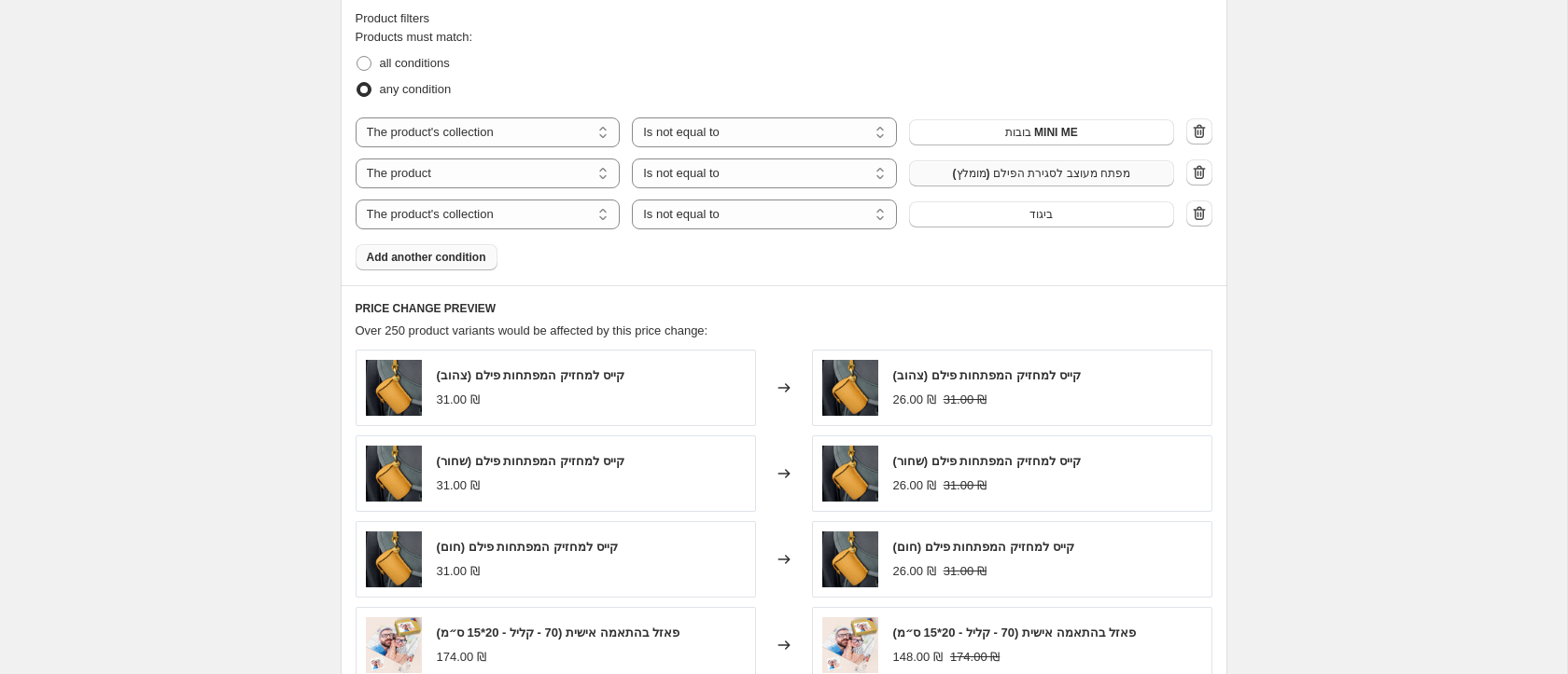
scroll to position [1037, 0]
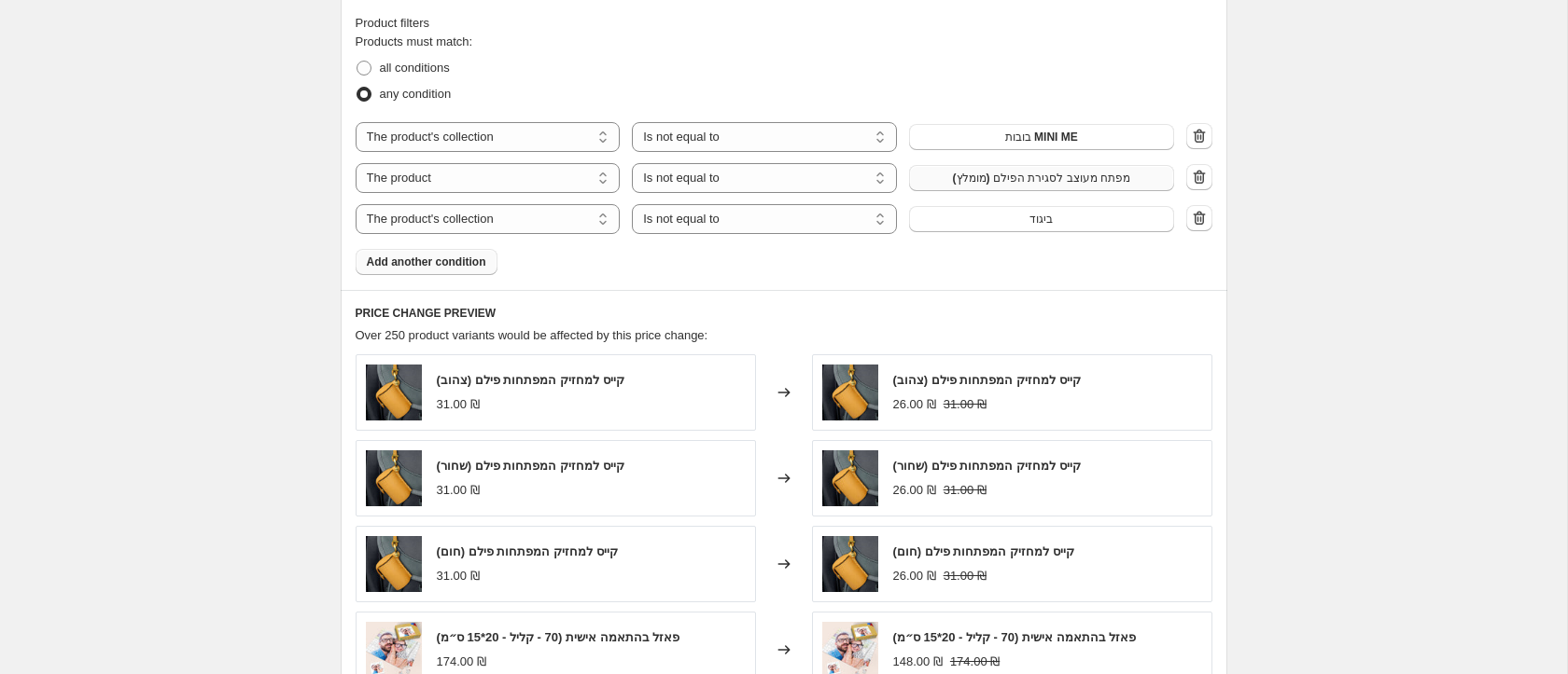
click at [451, 267] on span "Add another condition" at bounding box center [426, 262] width 119 height 15
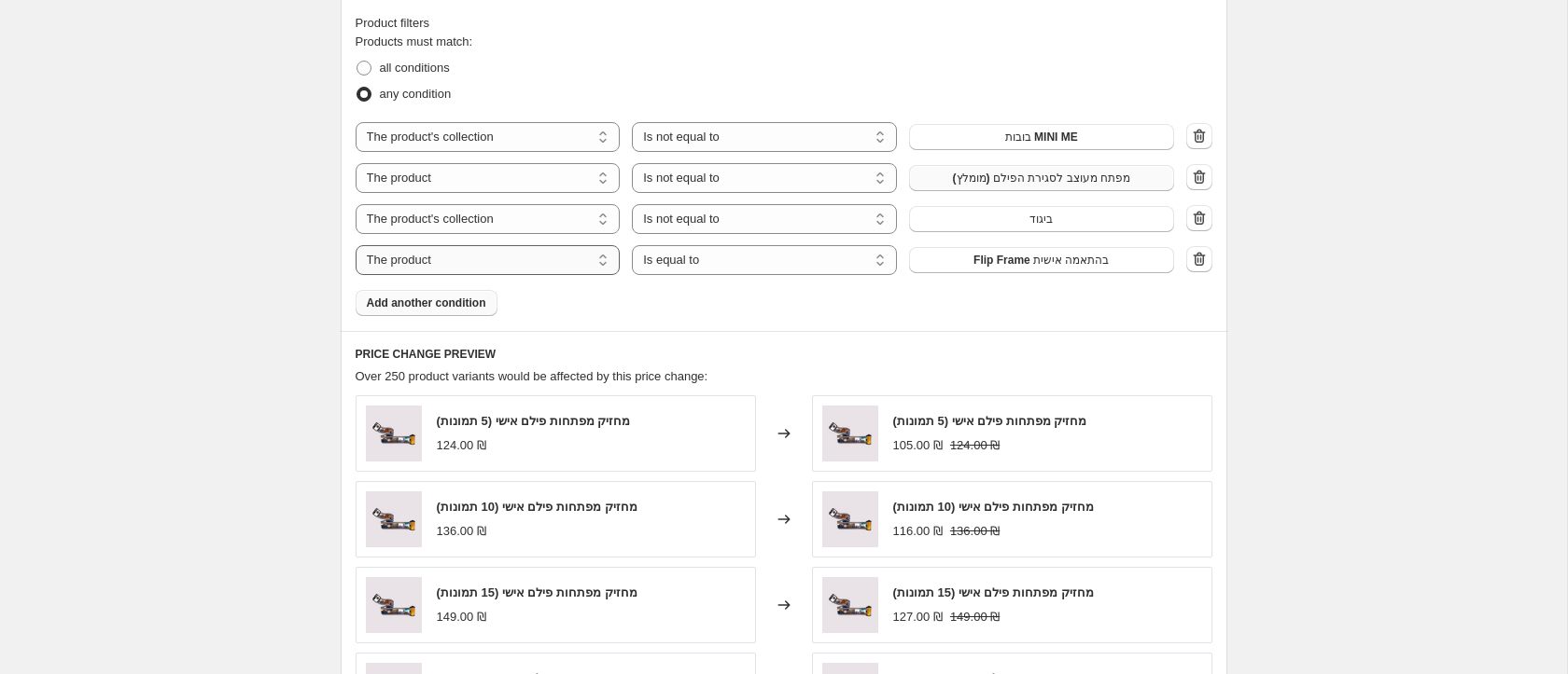
click at [509, 257] on select "The product The product's collection The product's tag The product's vendor The…" at bounding box center [487, 261] width 265 height 30
select select "collection"
click at [693, 260] on select "Is equal to Is not equal to" at bounding box center [764, 261] width 265 height 30
select select "not_equal"
click at [975, 255] on button "אקססוריז" at bounding box center [1041, 261] width 265 height 26
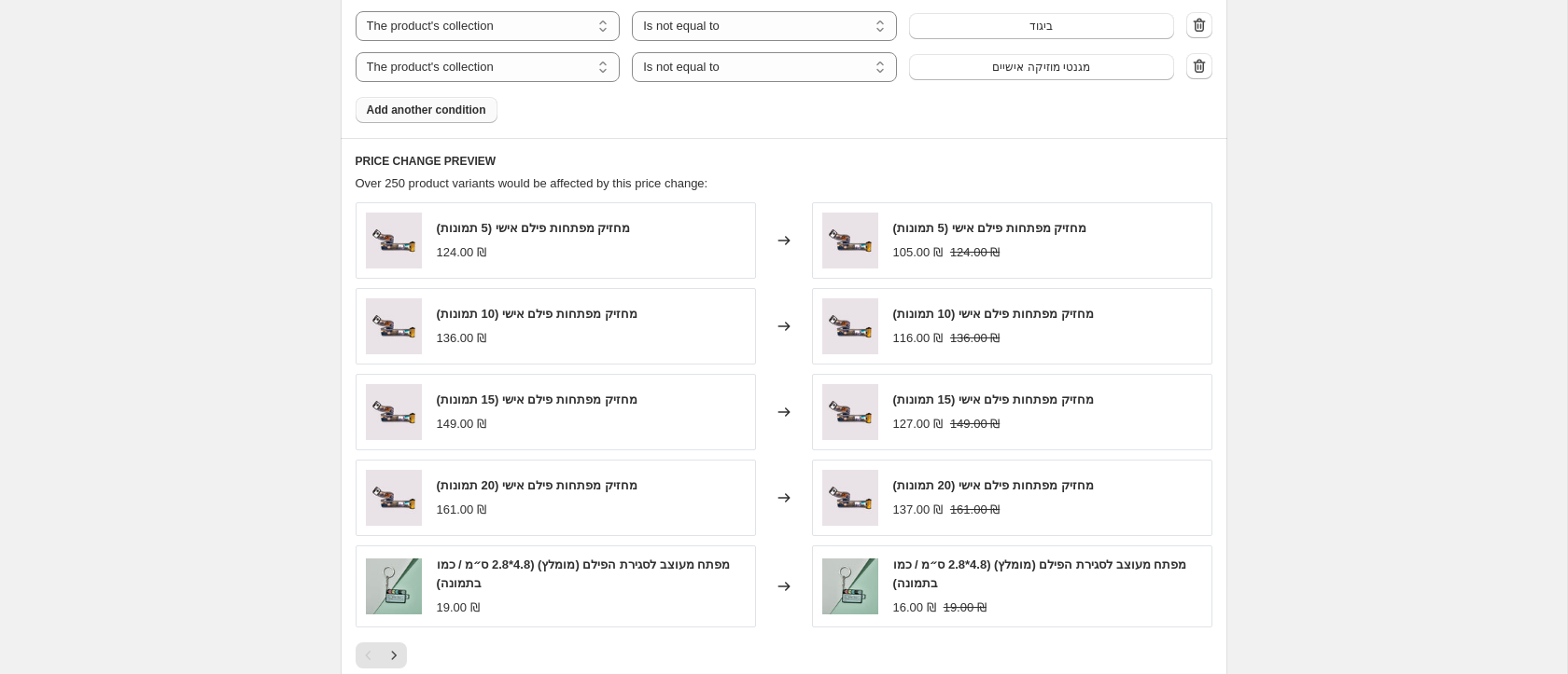
scroll to position [1528, 0]
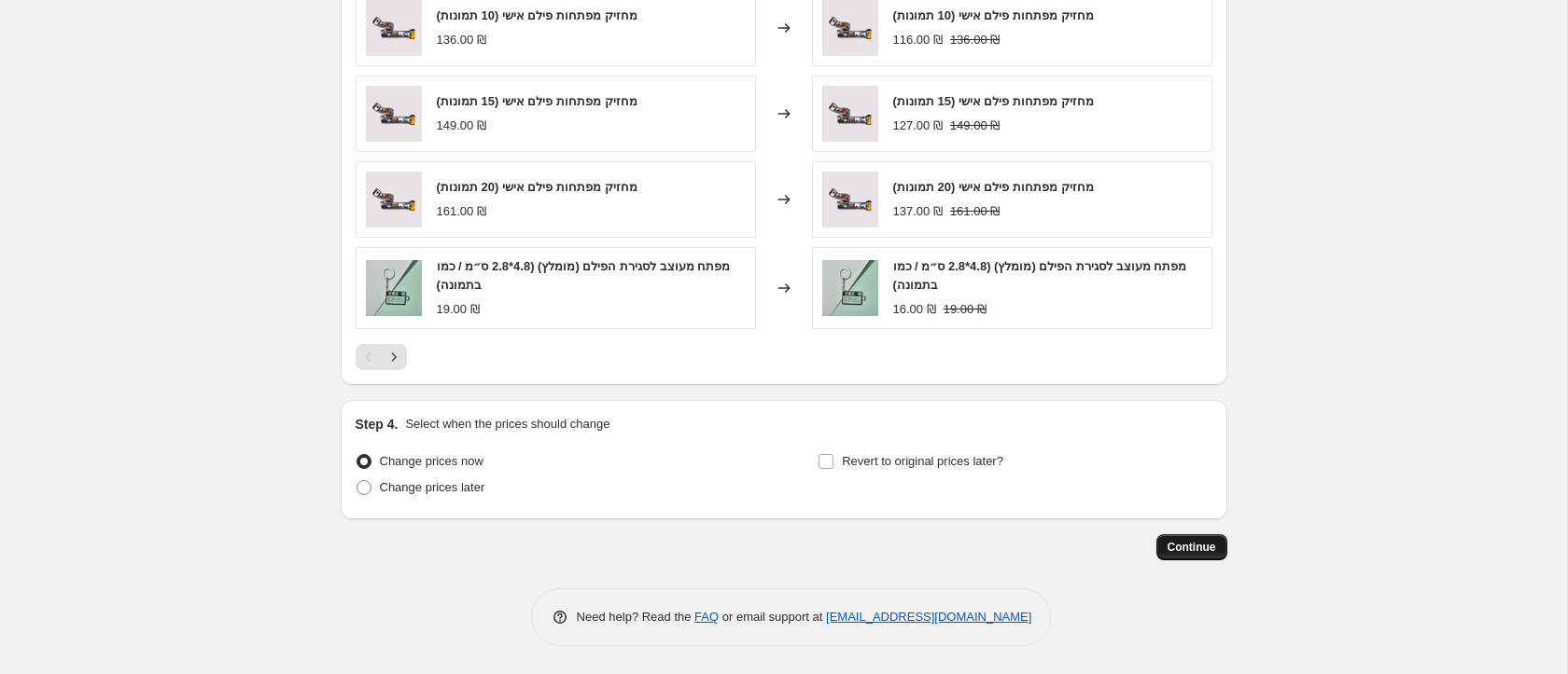
click at [1158, 546] on button "Continue" at bounding box center [1191, 548] width 71 height 26
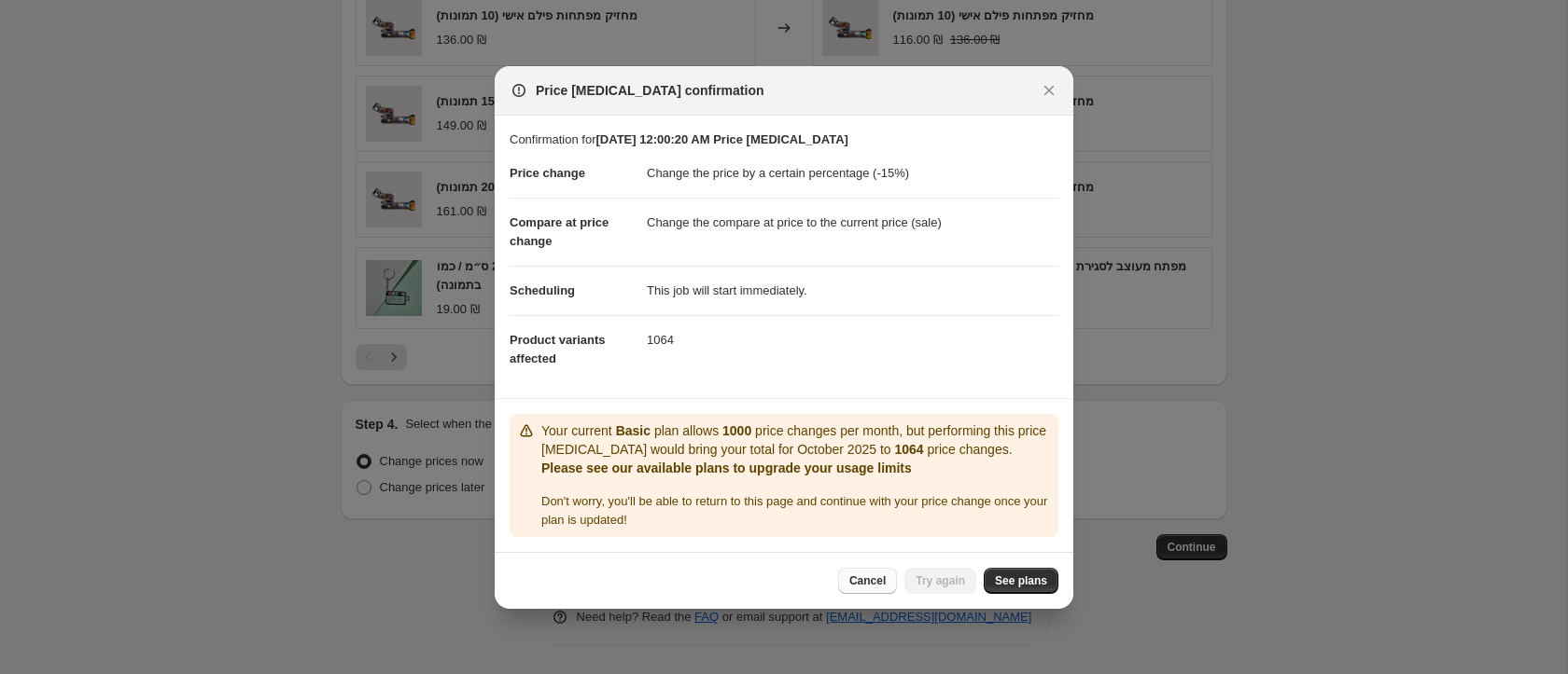
click at [861, 574] on span "Cancel" at bounding box center [867, 581] width 37 height 15
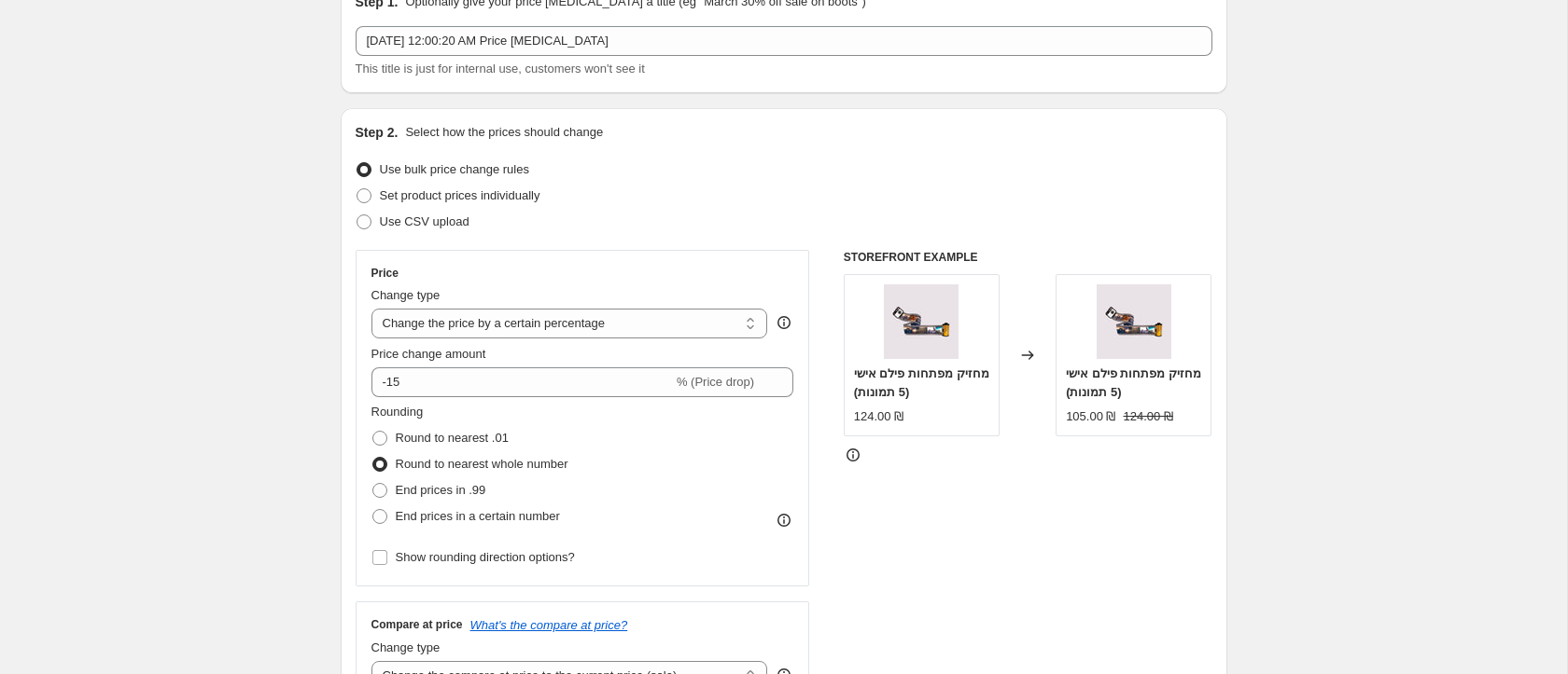
scroll to position [0, 0]
